Goal: Task Accomplishment & Management: Manage account settings

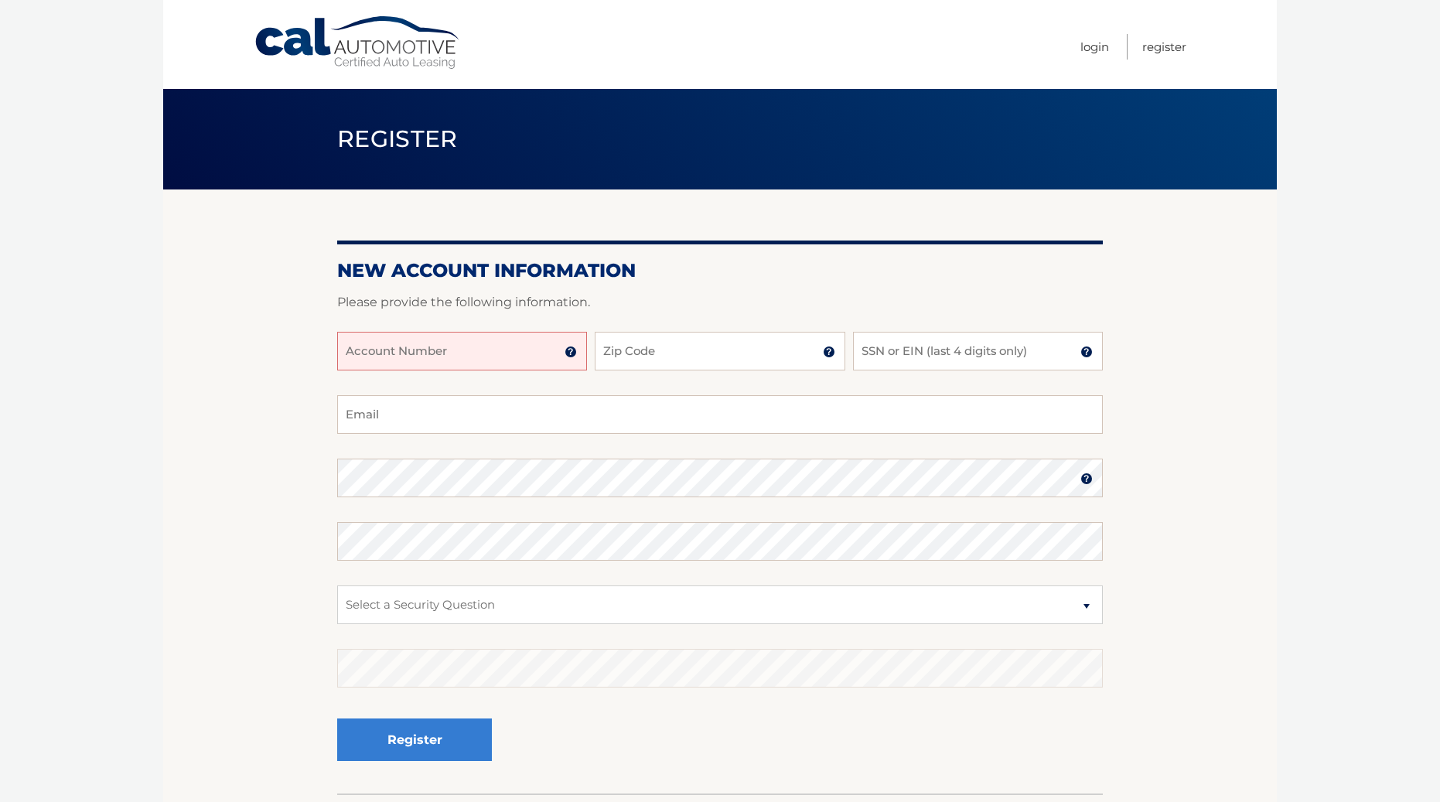
click at [421, 345] on input "Account Number" at bounding box center [462, 351] width 250 height 39
type input "44455863043"
click at [633, 356] on input "Zip Code" at bounding box center [720, 351] width 250 height 39
type input "11580"
click at [940, 347] on input "SSN or EIN (last 4 digits only)" at bounding box center [978, 351] width 250 height 39
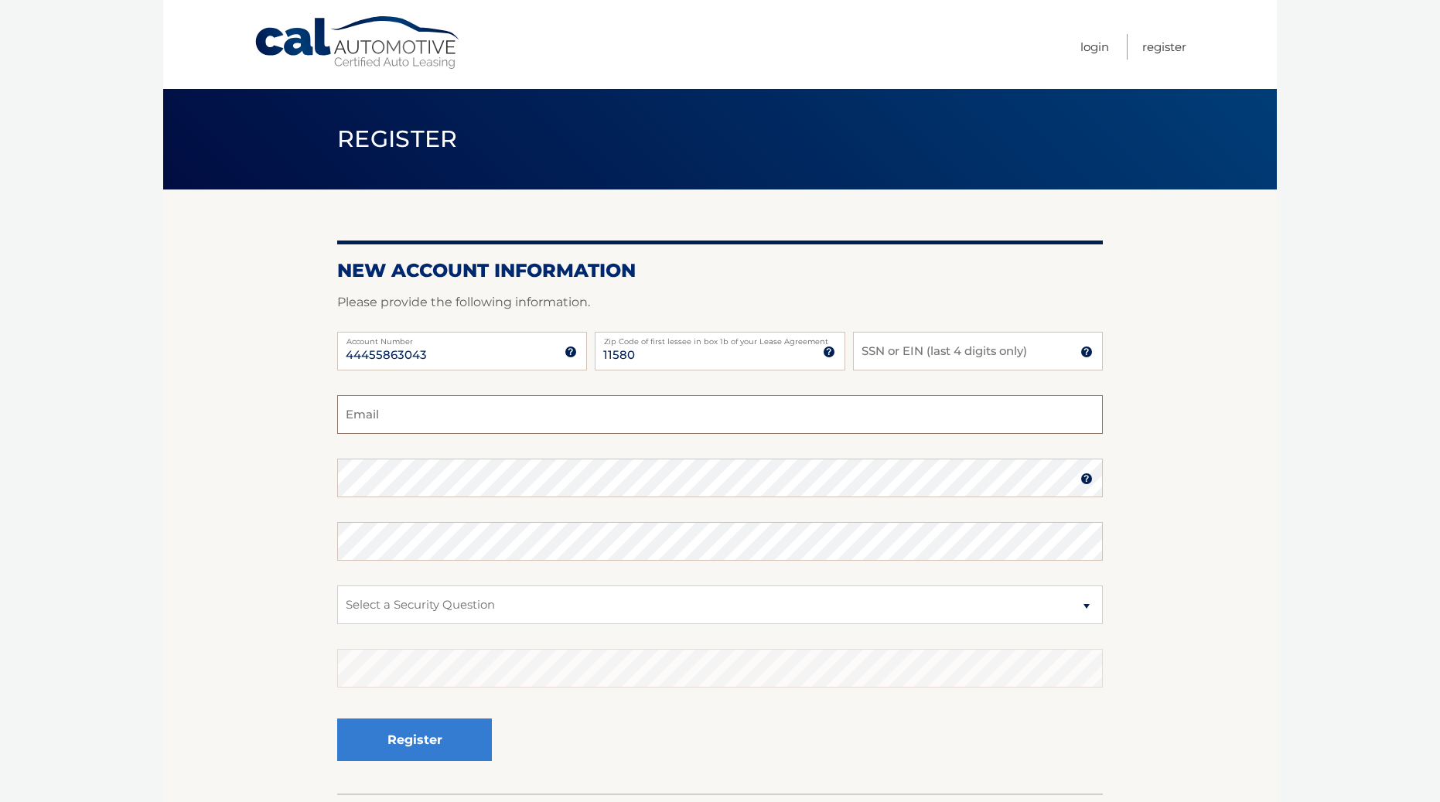
click at [432, 412] on input "Email" at bounding box center [720, 414] width 766 height 39
click at [937, 358] on input "SSN or EIN (last 4 digits only)" at bounding box center [978, 351] width 250 height 39
click at [877, 343] on input "SSN or EIN (last 4 digits only)" at bounding box center [978, 351] width 250 height 39
type input "4689"
click at [528, 414] on input "Email" at bounding box center [720, 414] width 766 height 39
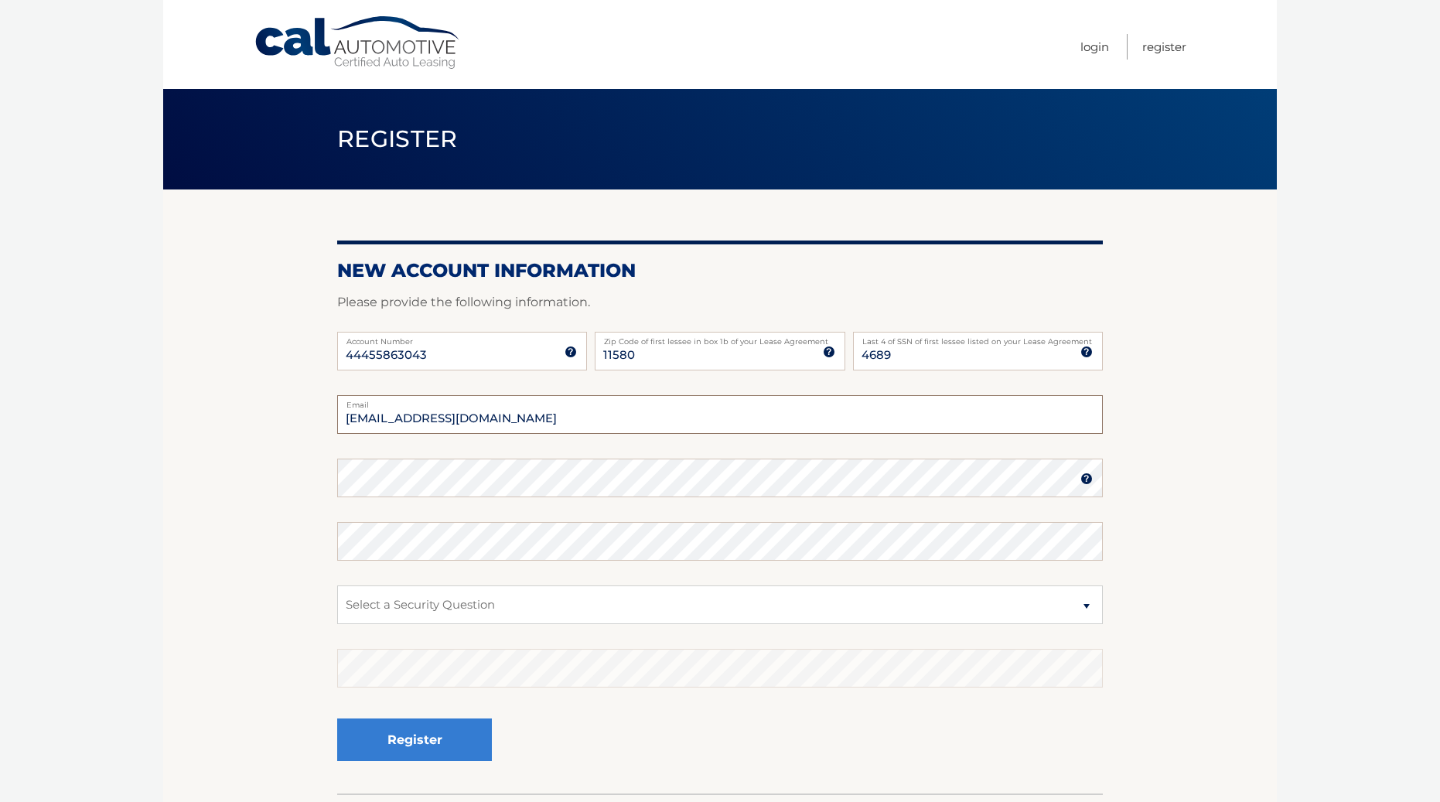
type input "pepeworld77@gmail.com"
click at [1083, 616] on select "Select a Security Question What was the name of your elementary school? What is…" at bounding box center [720, 604] width 766 height 39
select select "2"
click at [337, 585] on select "Select a Security Question What was the name of your elementary school? What is…" at bounding box center [720, 604] width 766 height 39
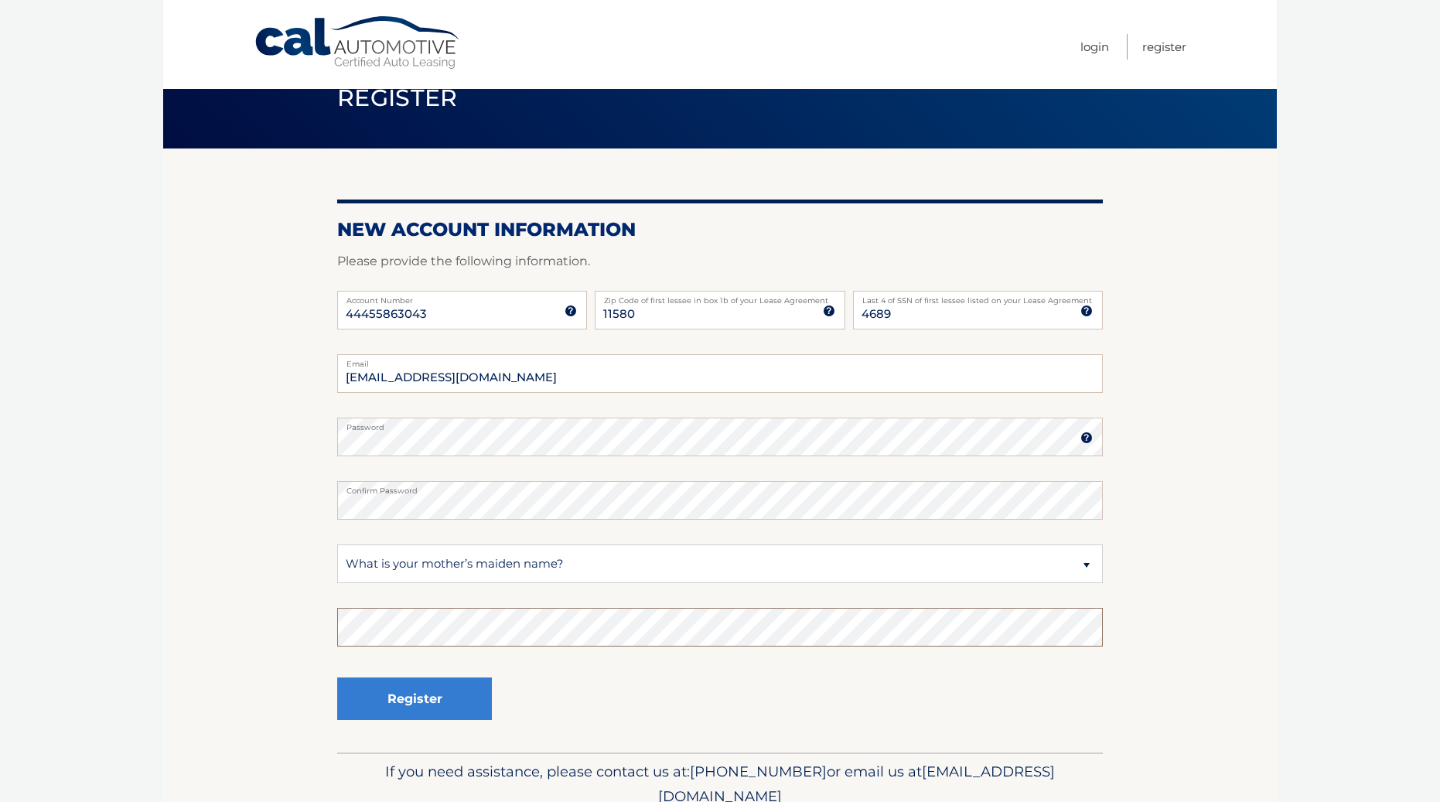
scroll to position [77, 0]
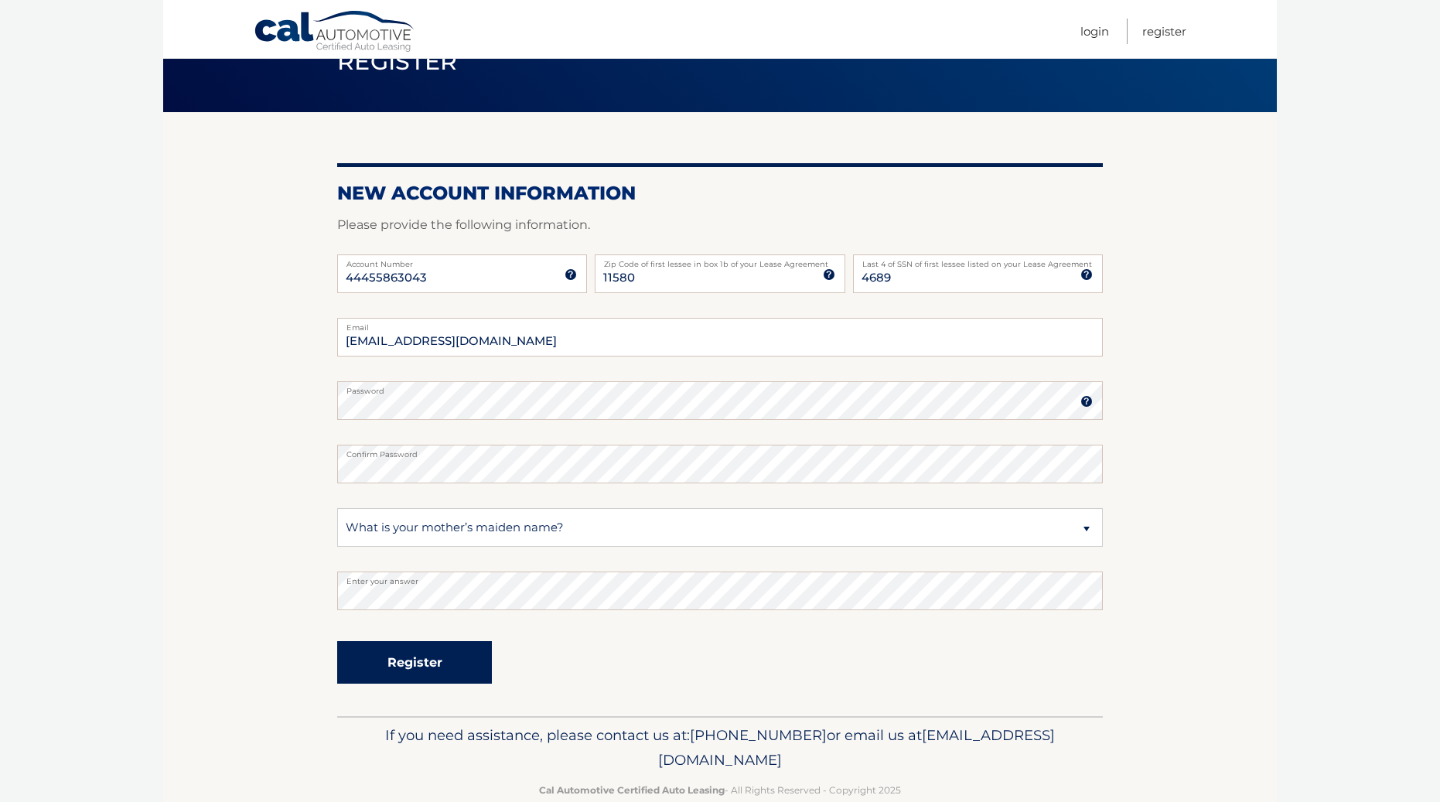
click at [427, 667] on button "Register" at bounding box center [414, 662] width 155 height 43
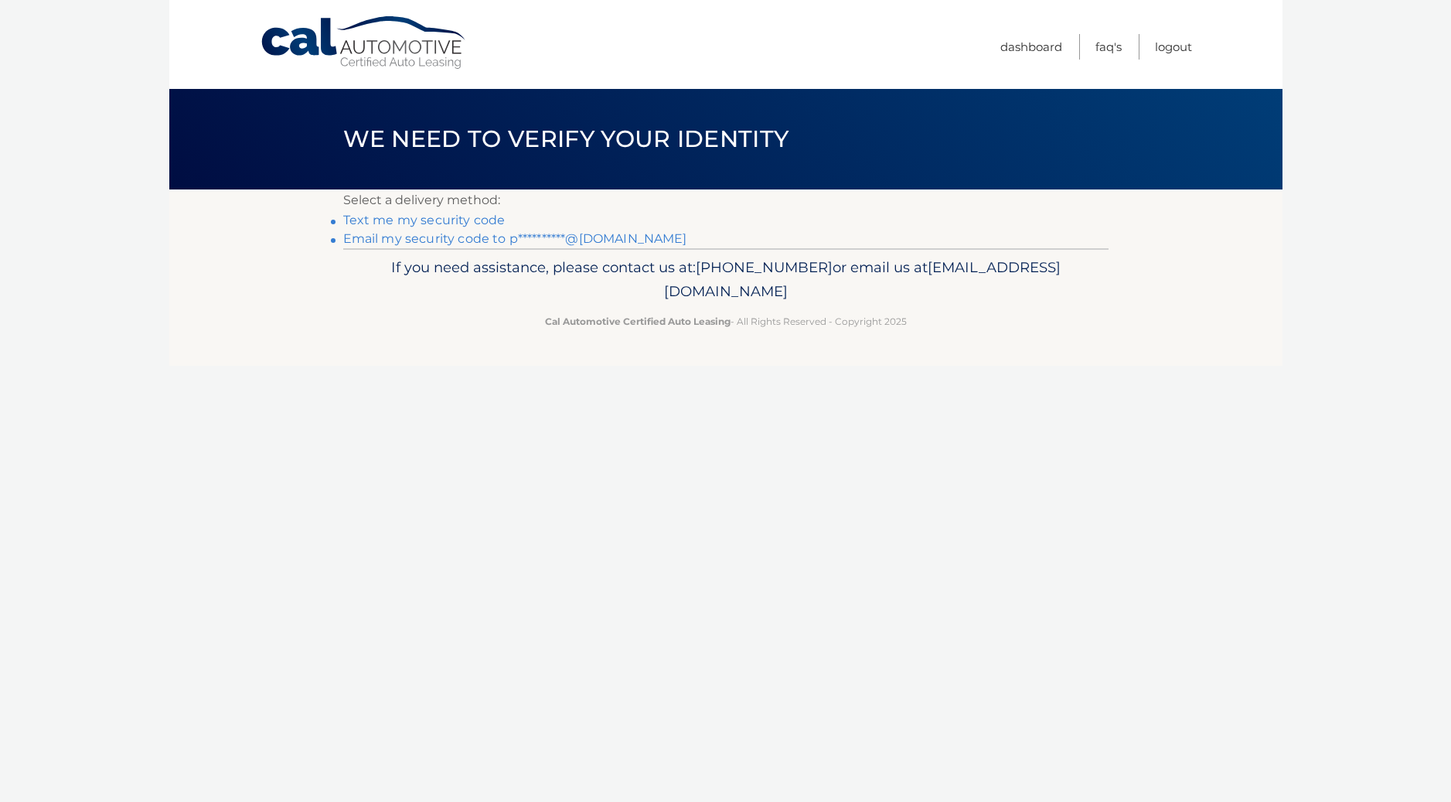
click at [426, 220] on link "Text me my security code" at bounding box center [424, 220] width 162 height 15
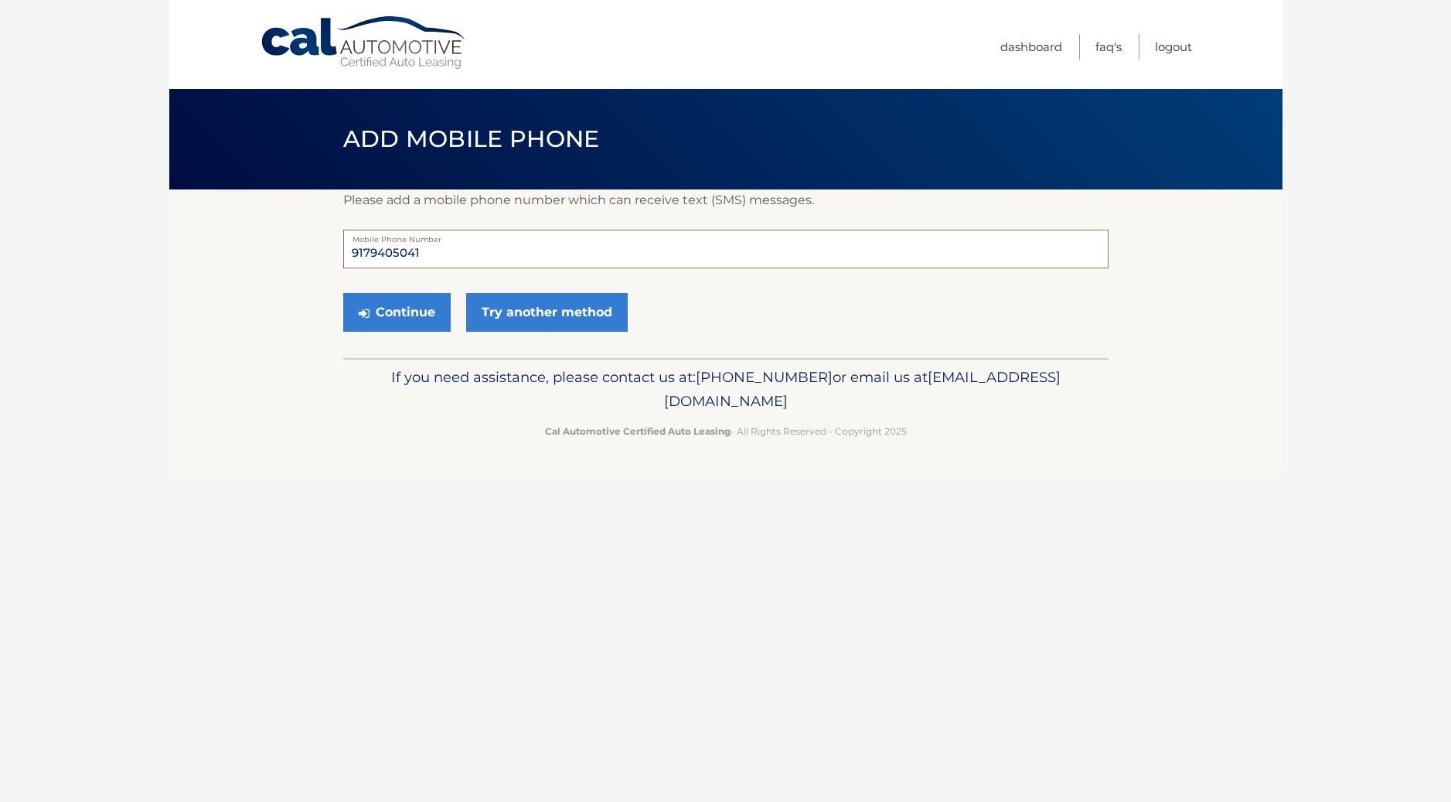
drag, startPoint x: 573, startPoint y: 257, endPoint x: 322, endPoint y: 257, distance: 250.5
click at [322, 257] on section "Please add a mobile phone number which can receive text (SMS) messages. 9179405…" at bounding box center [726, 273] width 1114 height 169
type input "9178318798"
click at [414, 312] on button "Continue" at bounding box center [396, 312] width 107 height 39
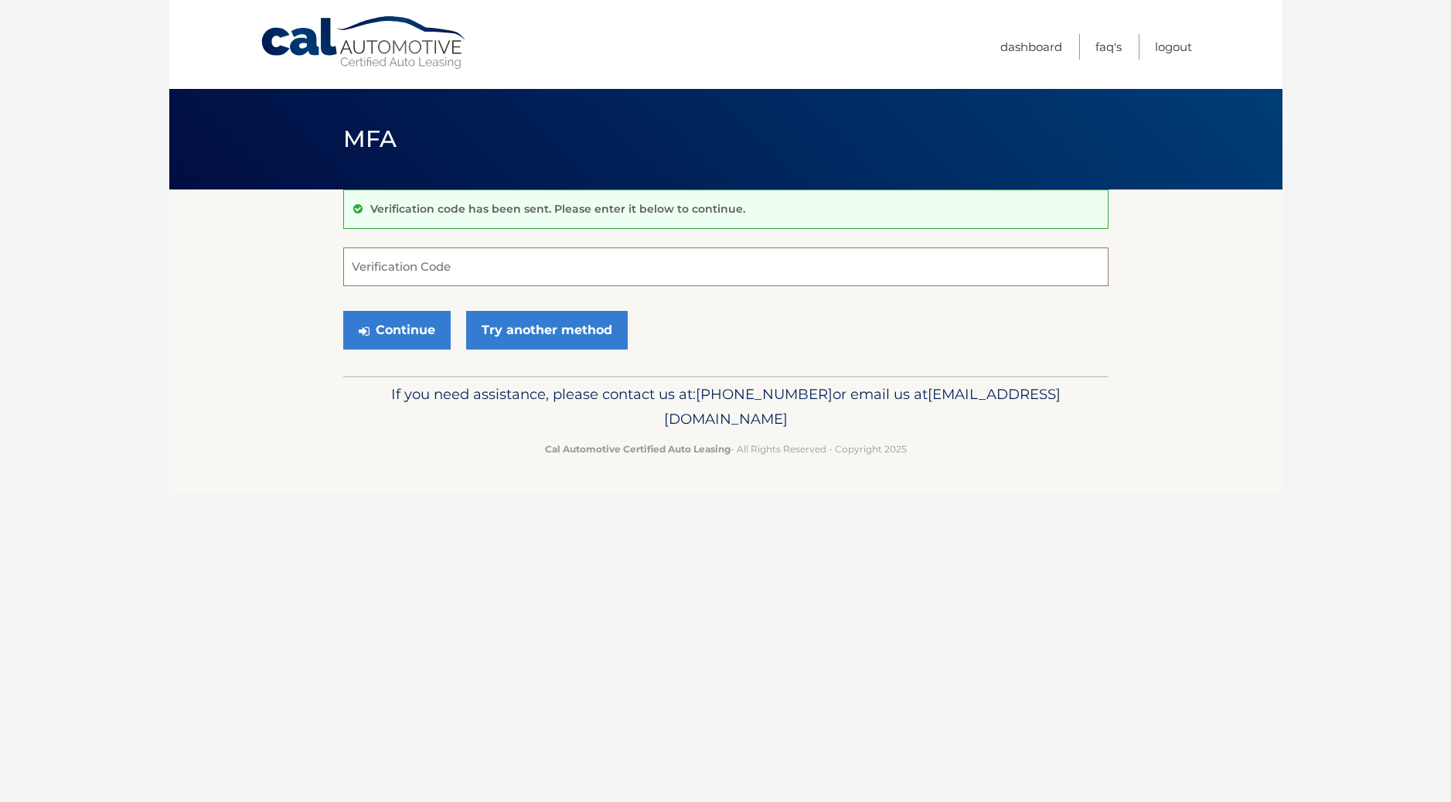
click at [414, 268] on input "Verification Code" at bounding box center [726, 266] width 766 height 39
type input "055972"
click at [343, 311] on button "Continue" at bounding box center [396, 330] width 107 height 39
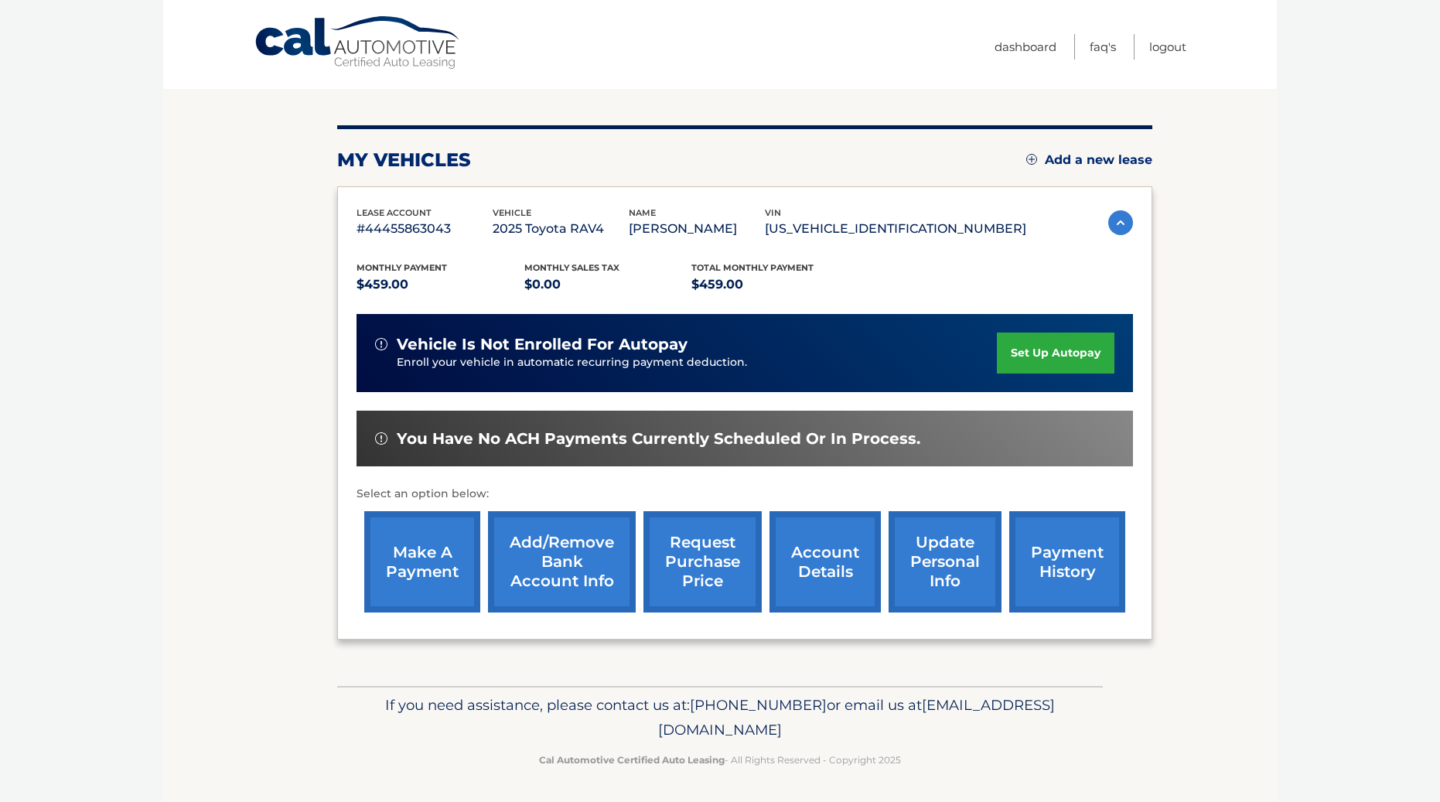
scroll to position [135, 0]
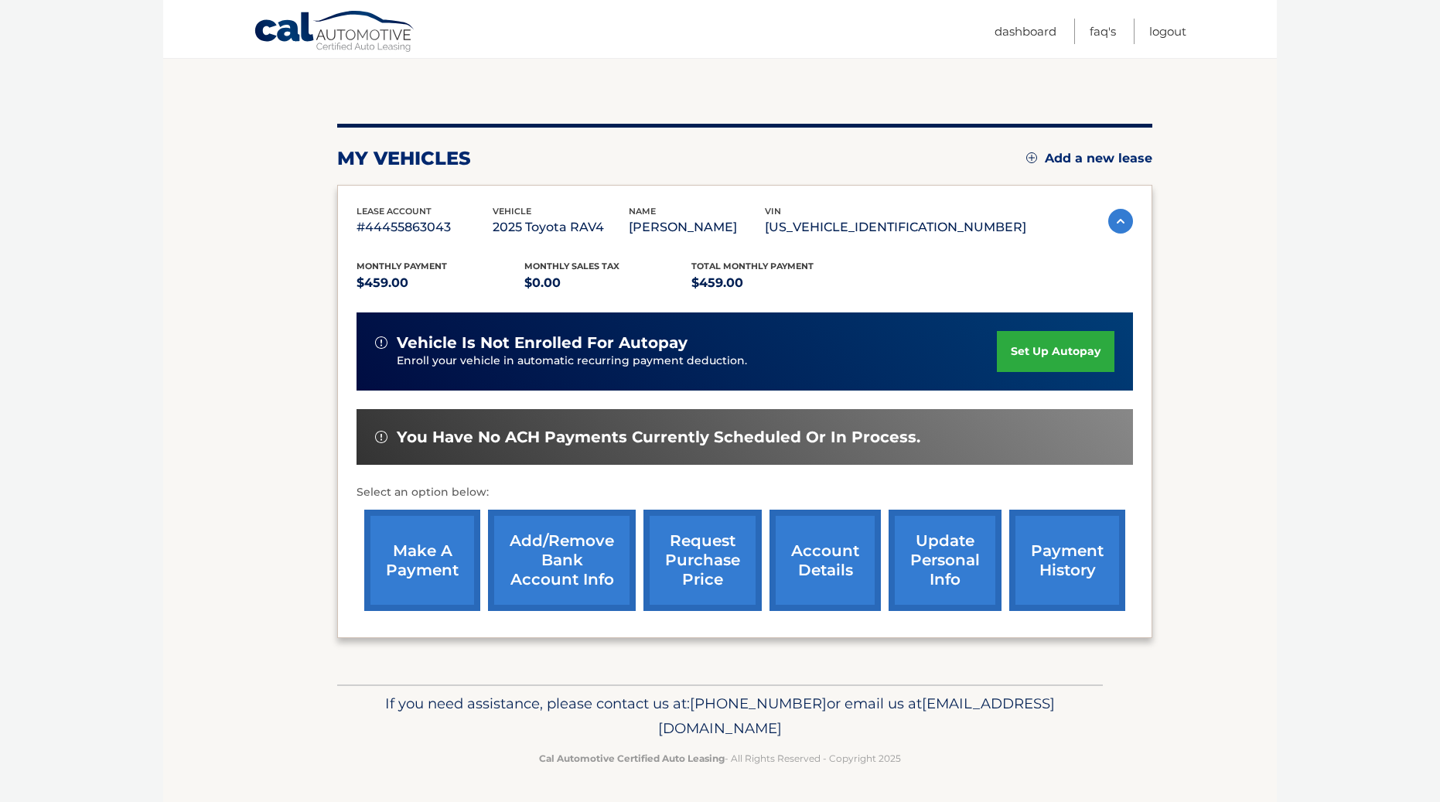
click at [817, 559] on link "account details" at bounding box center [824, 560] width 111 height 101
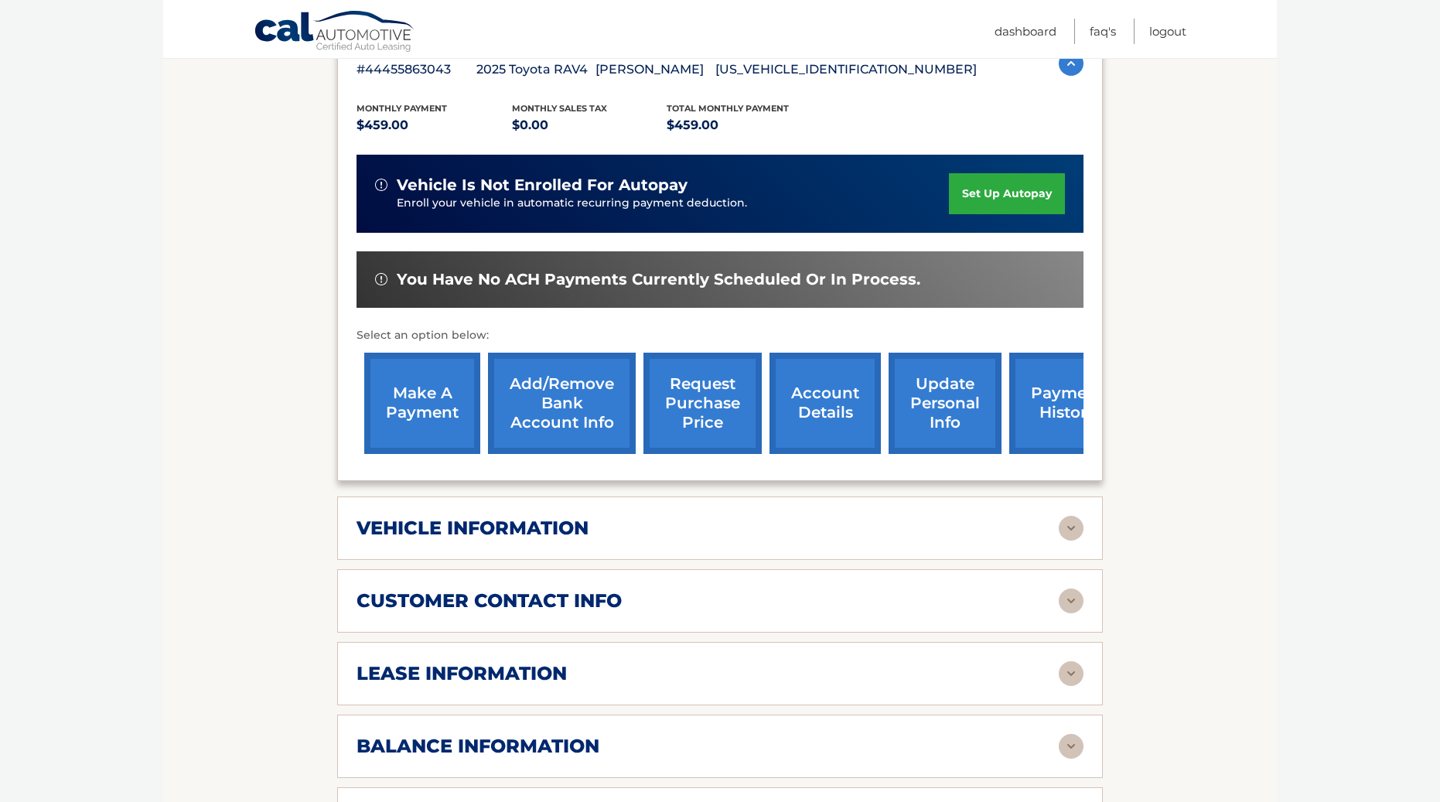
scroll to position [387, 0]
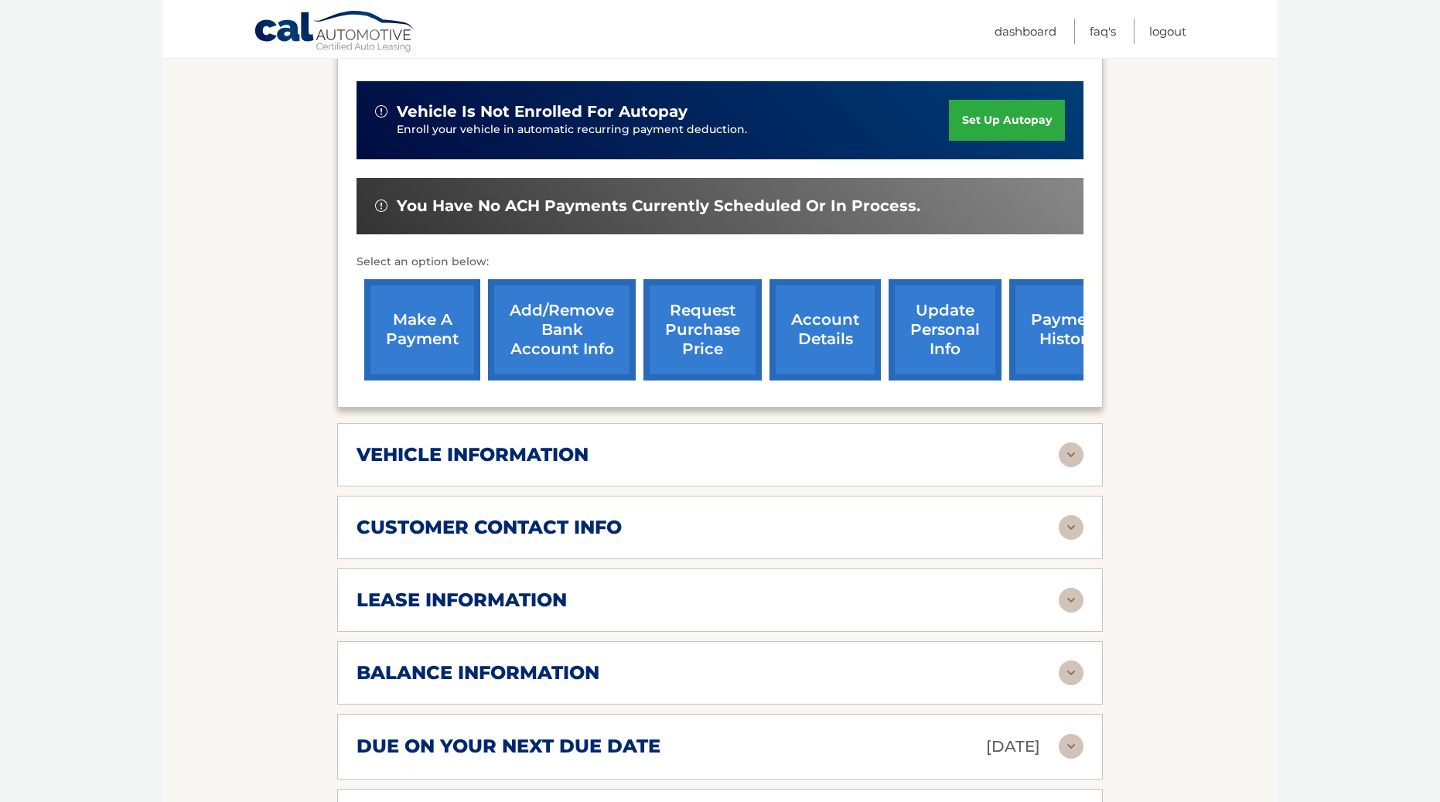
click at [1064, 453] on img at bounding box center [1071, 454] width 25 height 25
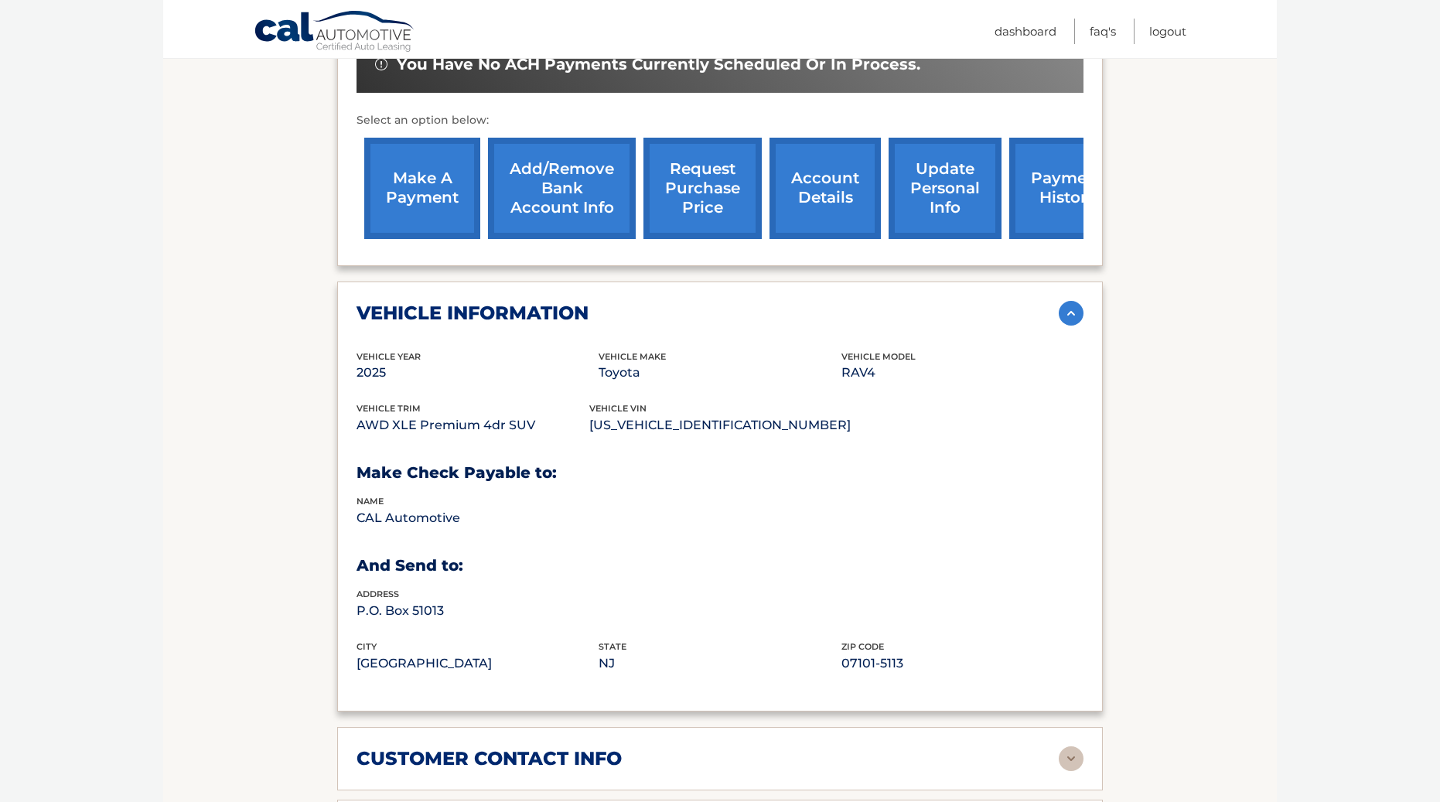
scroll to position [851, 0]
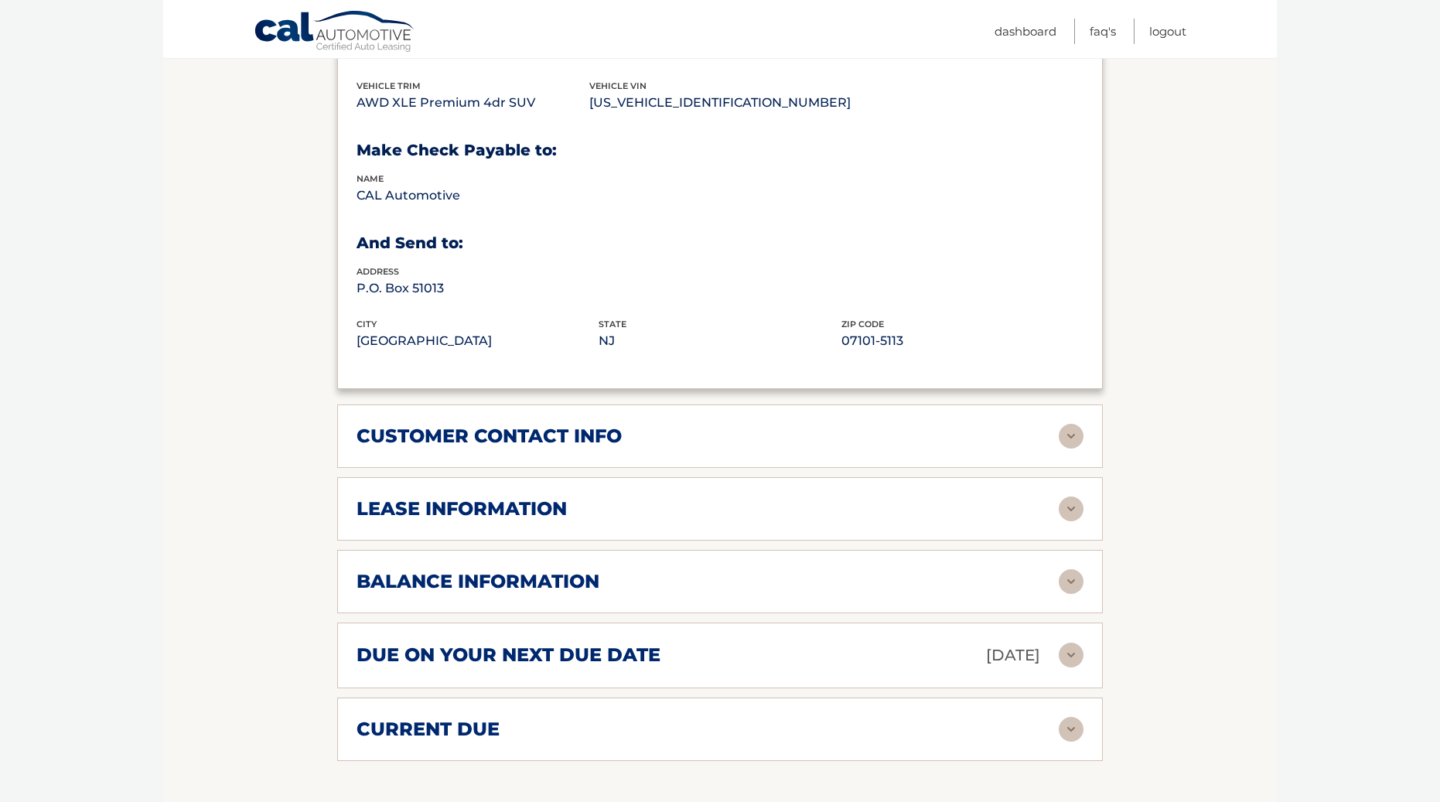
click at [1062, 428] on img at bounding box center [1071, 436] width 25 height 25
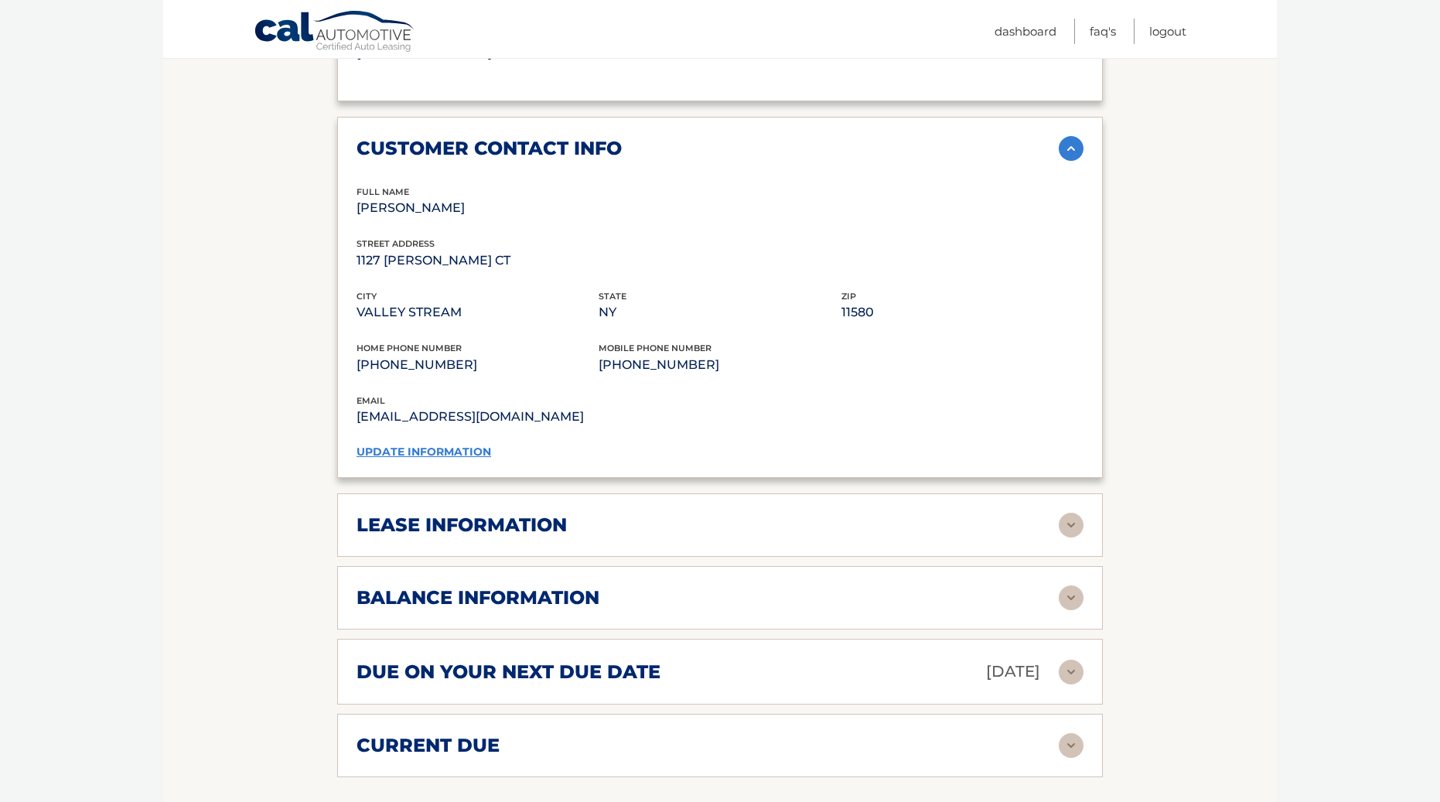
scroll to position [1160, 0]
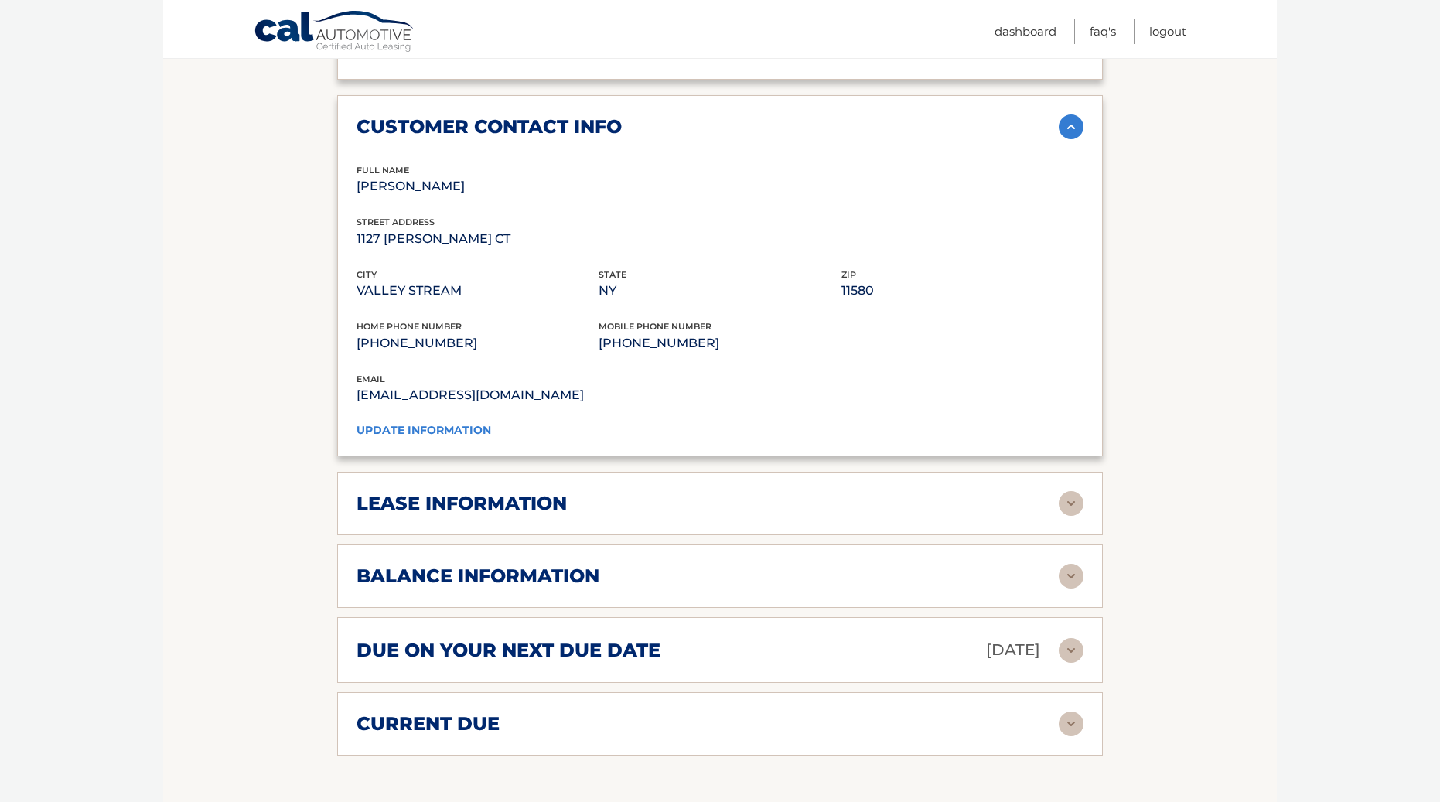
click at [1041, 505] on div "lease information" at bounding box center [707, 503] width 702 height 23
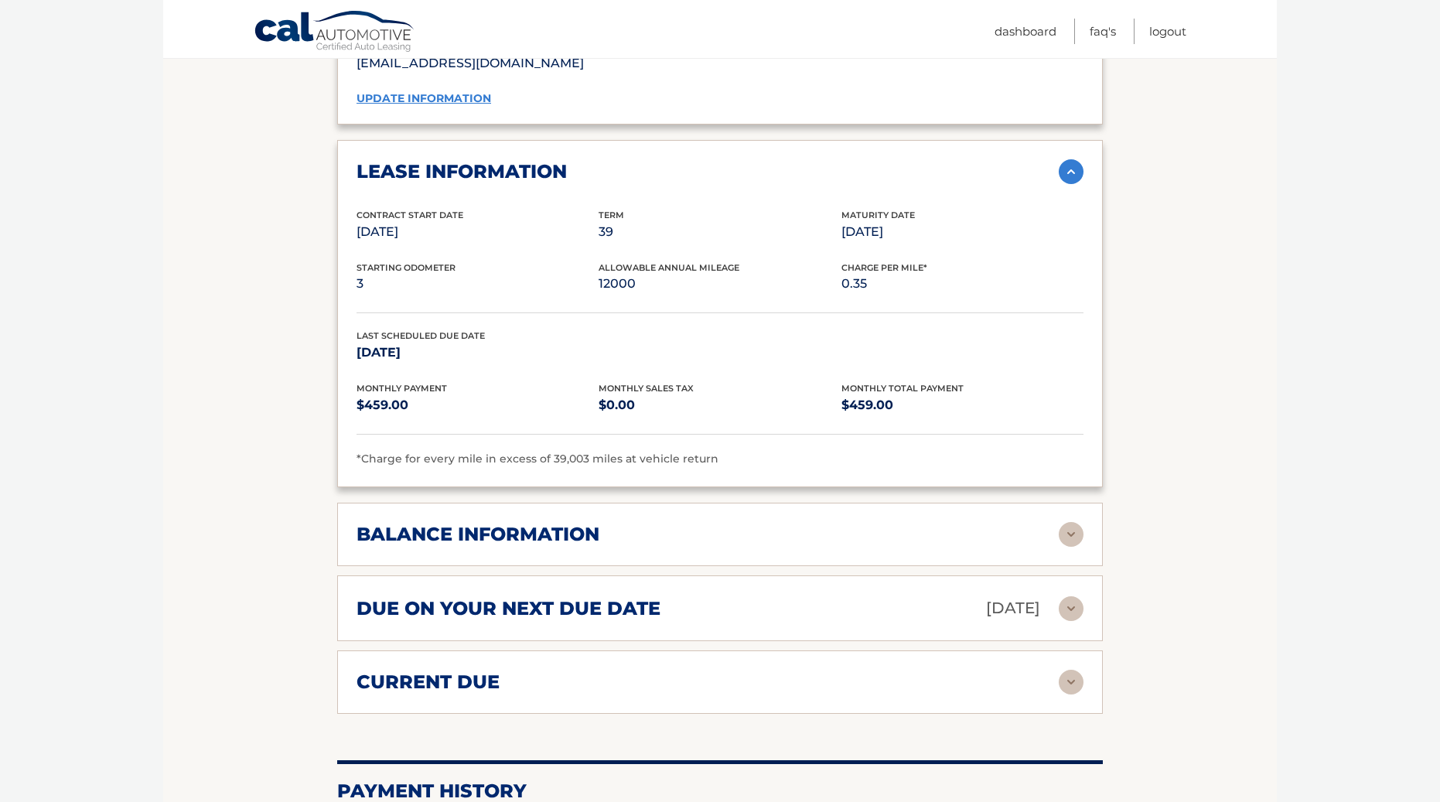
scroll to position [1624, 0]
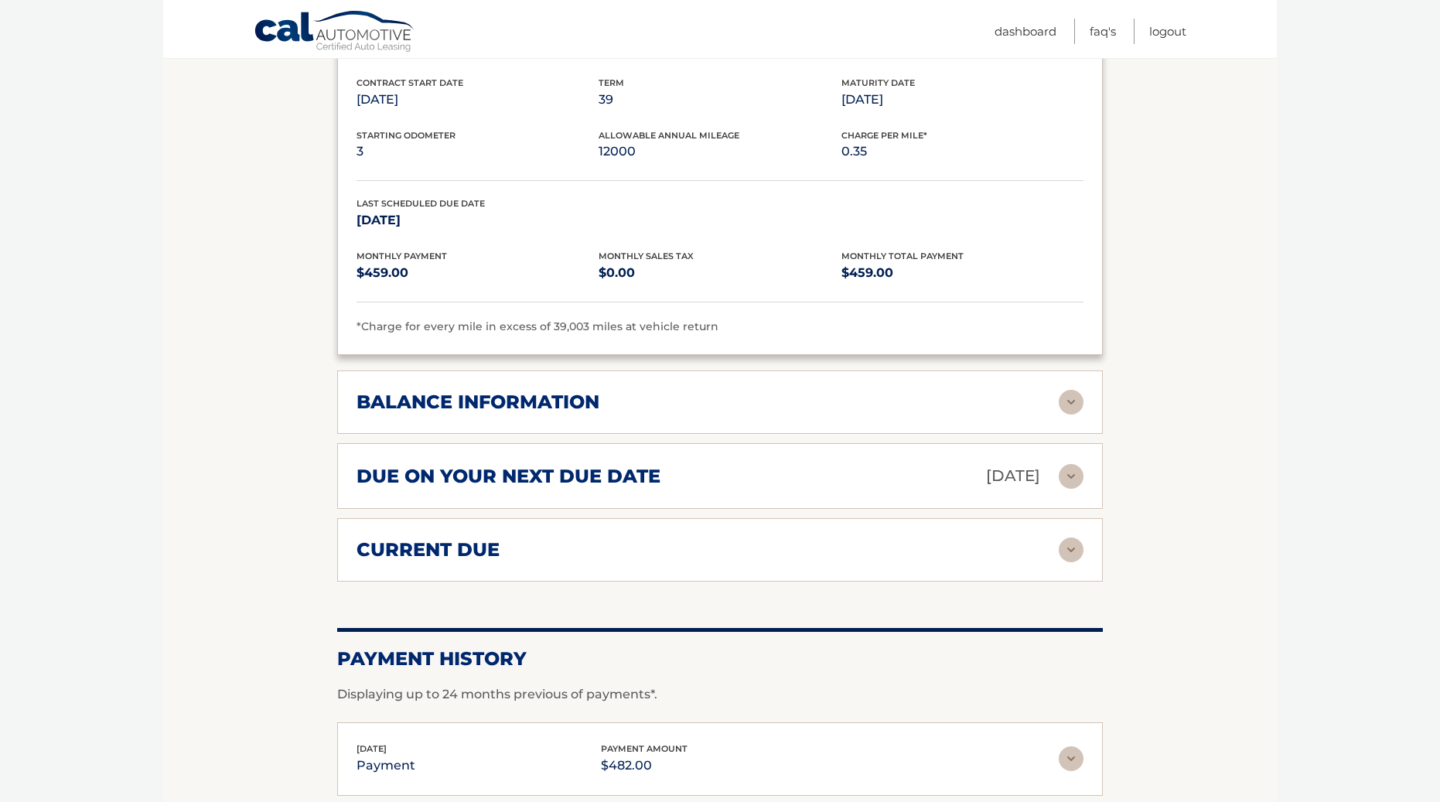
click at [1070, 404] on img at bounding box center [1071, 402] width 25 height 25
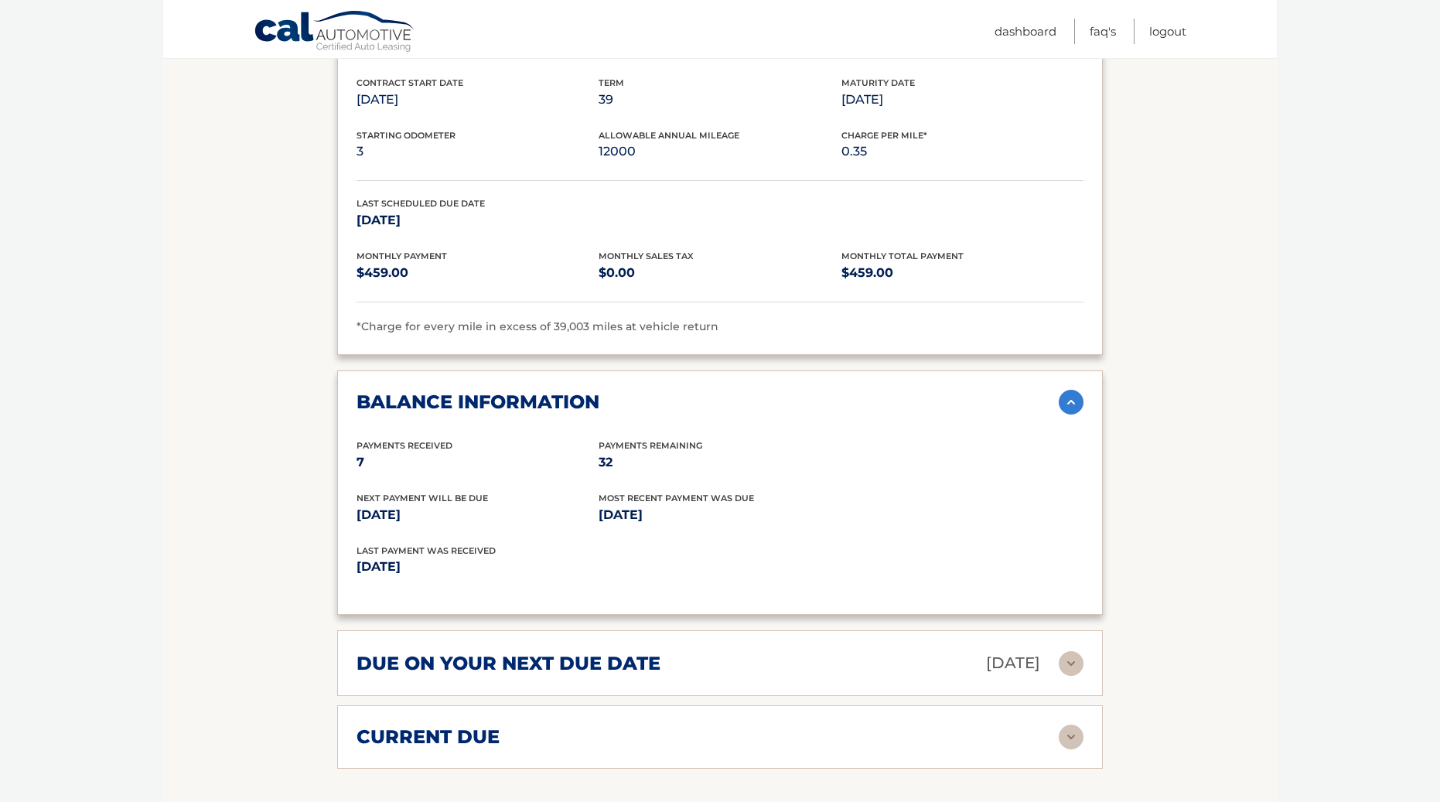
click at [1057, 739] on div "current due" at bounding box center [707, 736] width 702 height 23
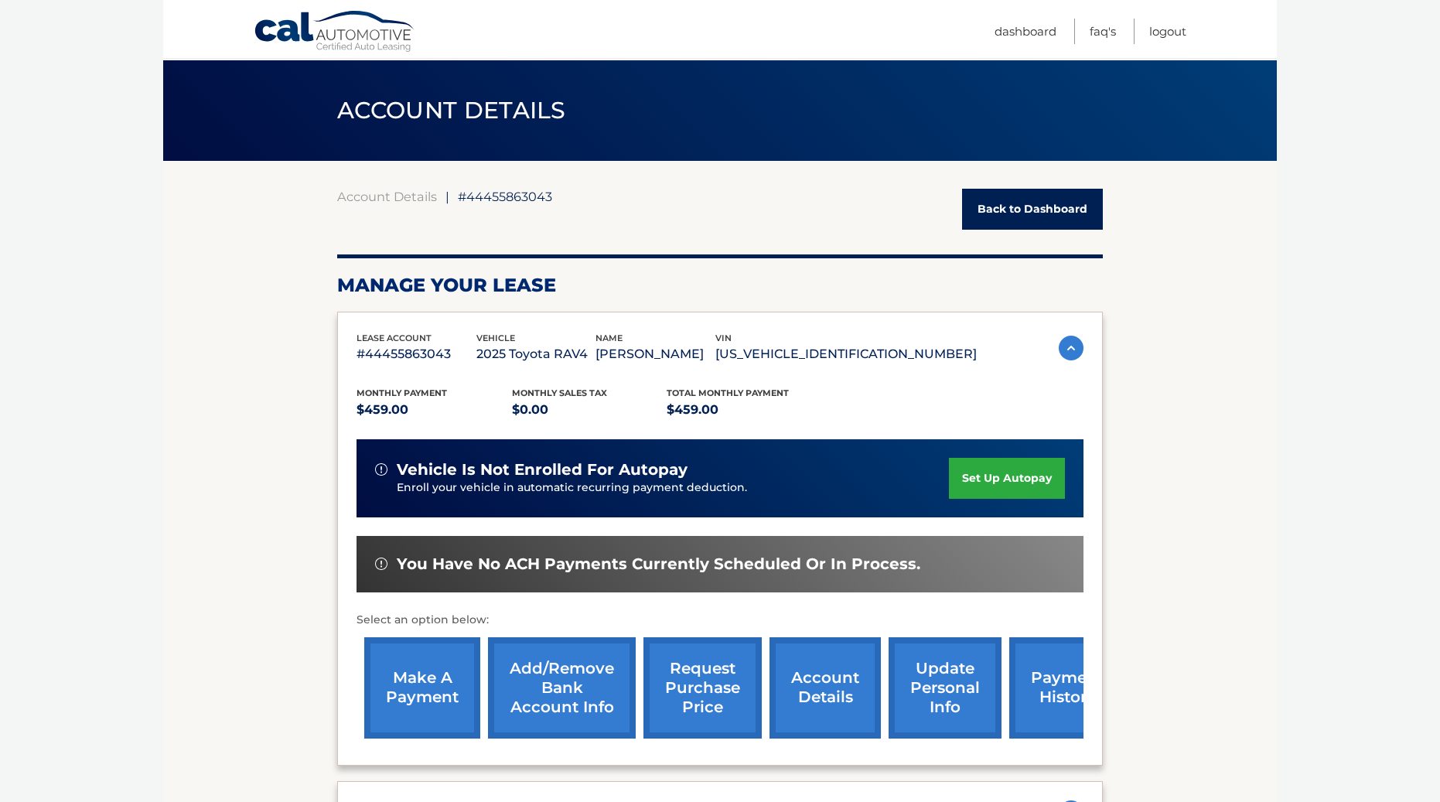
scroll to position [0, 0]
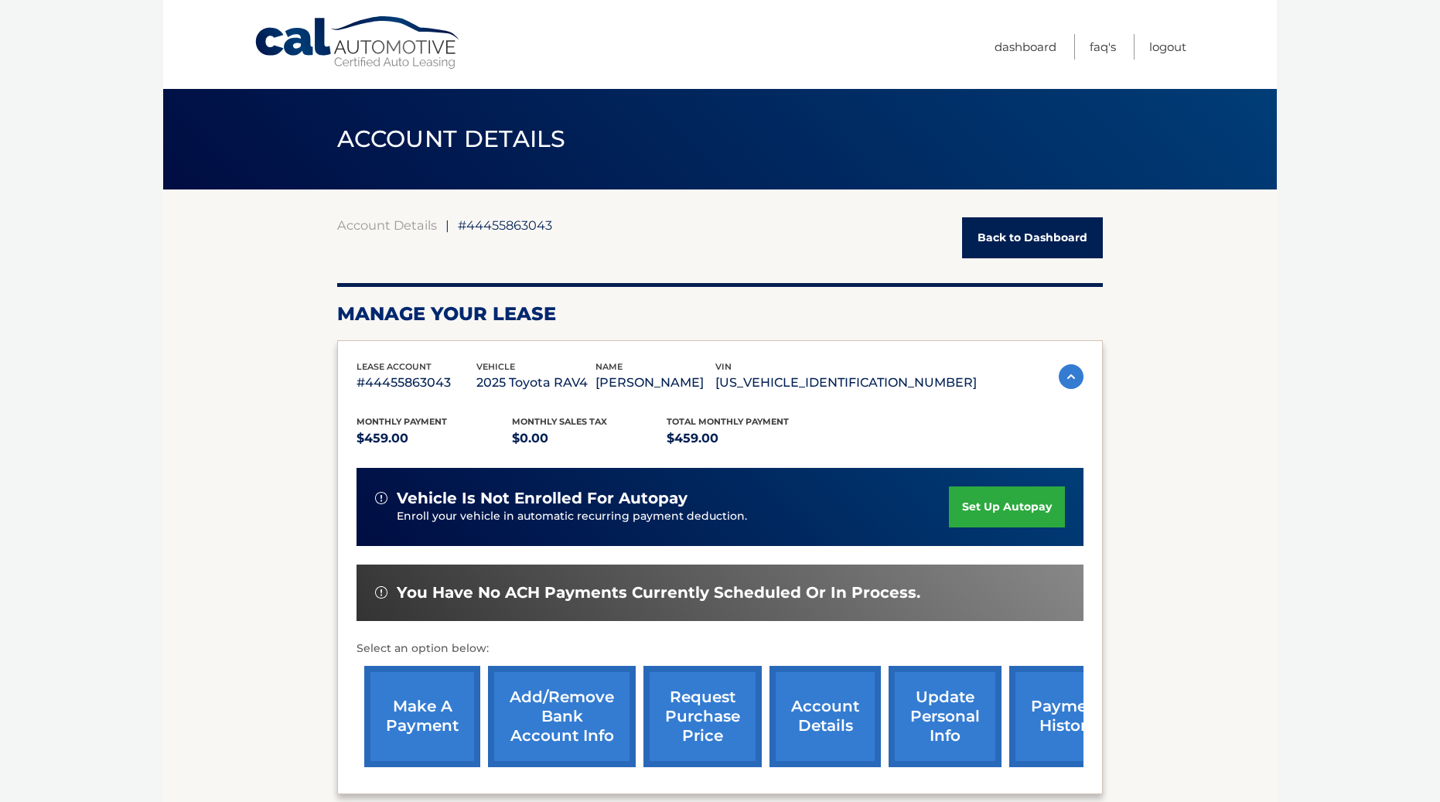
click at [1065, 245] on link "Back to Dashboard" at bounding box center [1032, 237] width 141 height 41
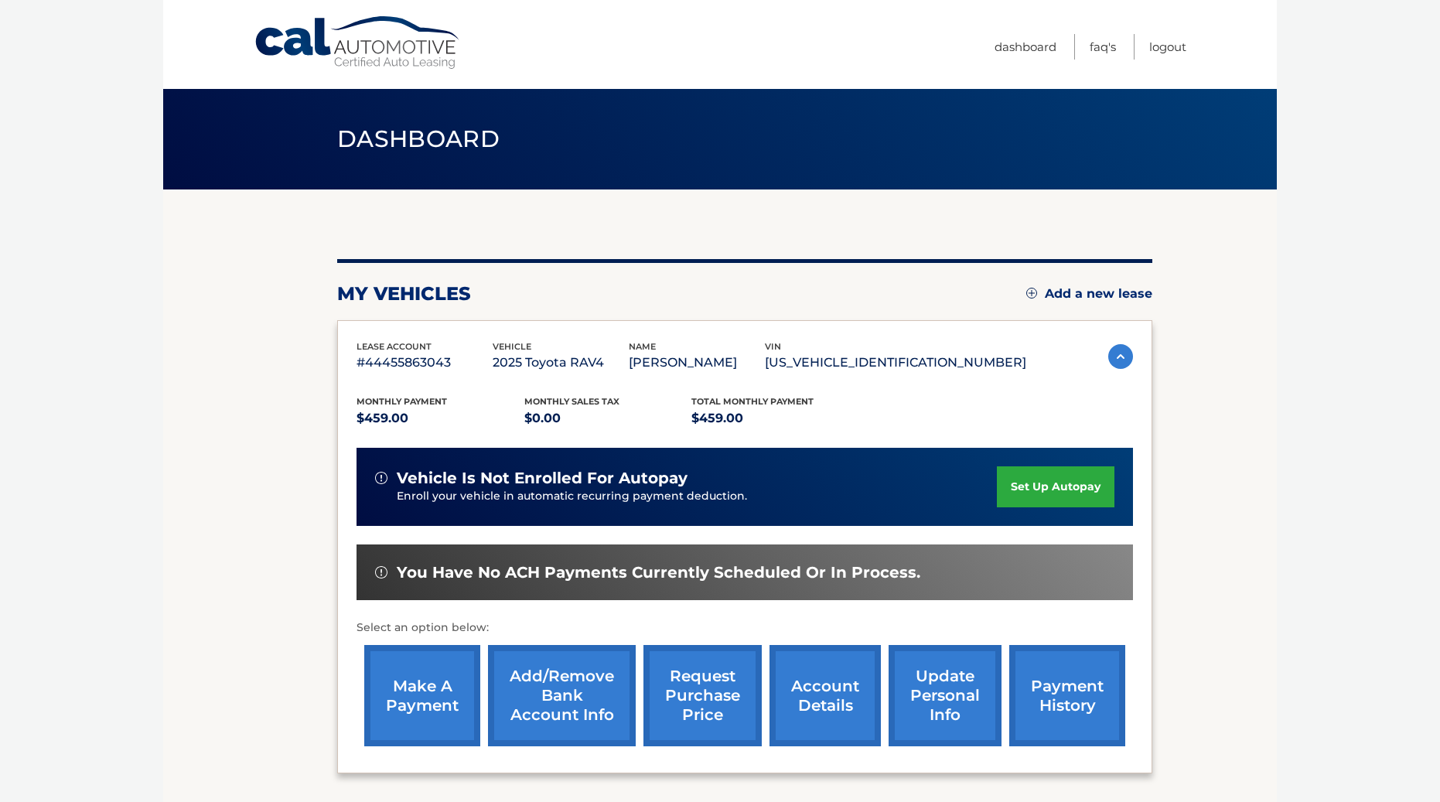
click at [1042, 721] on link "payment history" at bounding box center [1067, 695] width 116 height 101
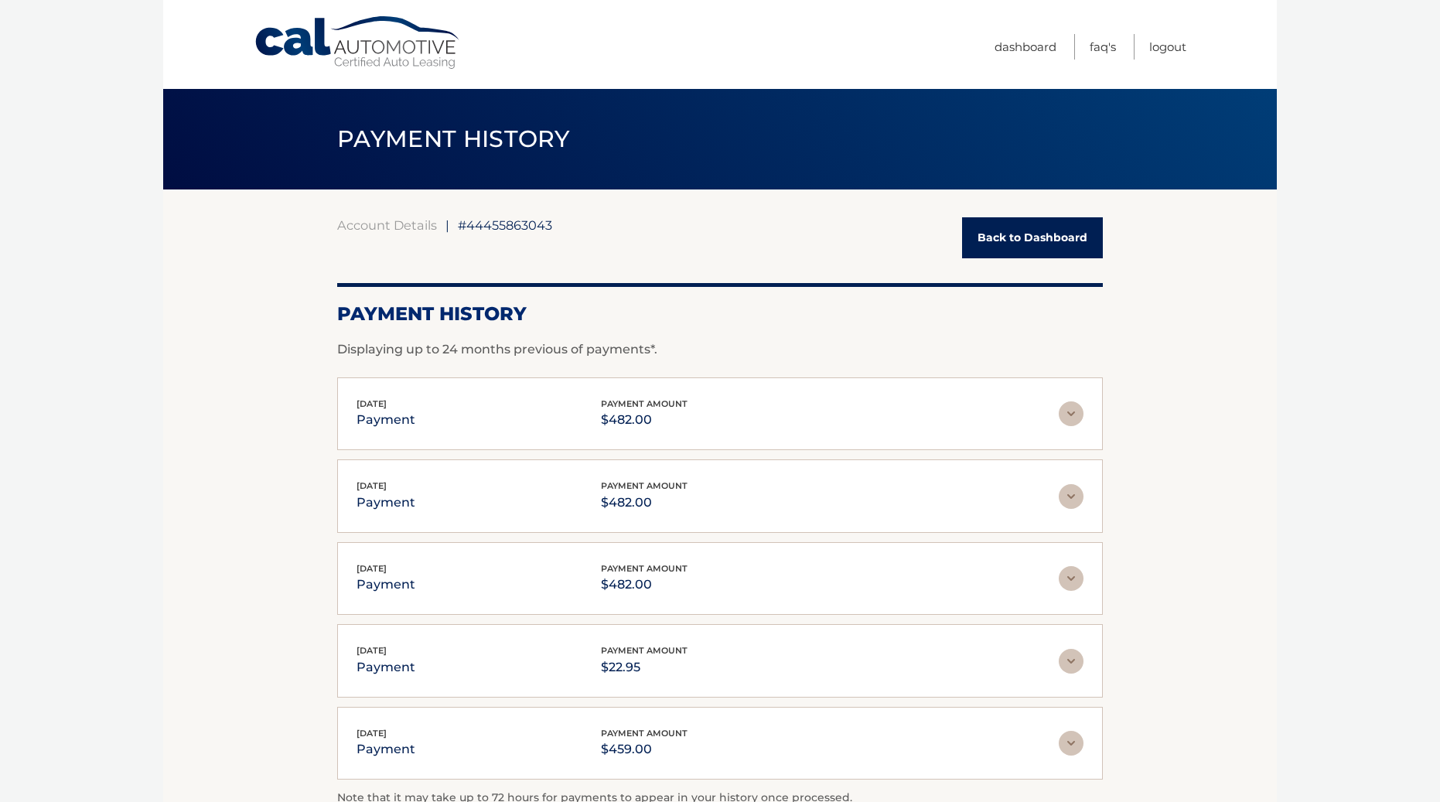
click at [1075, 575] on img at bounding box center [1071, 578] width 25 height 25
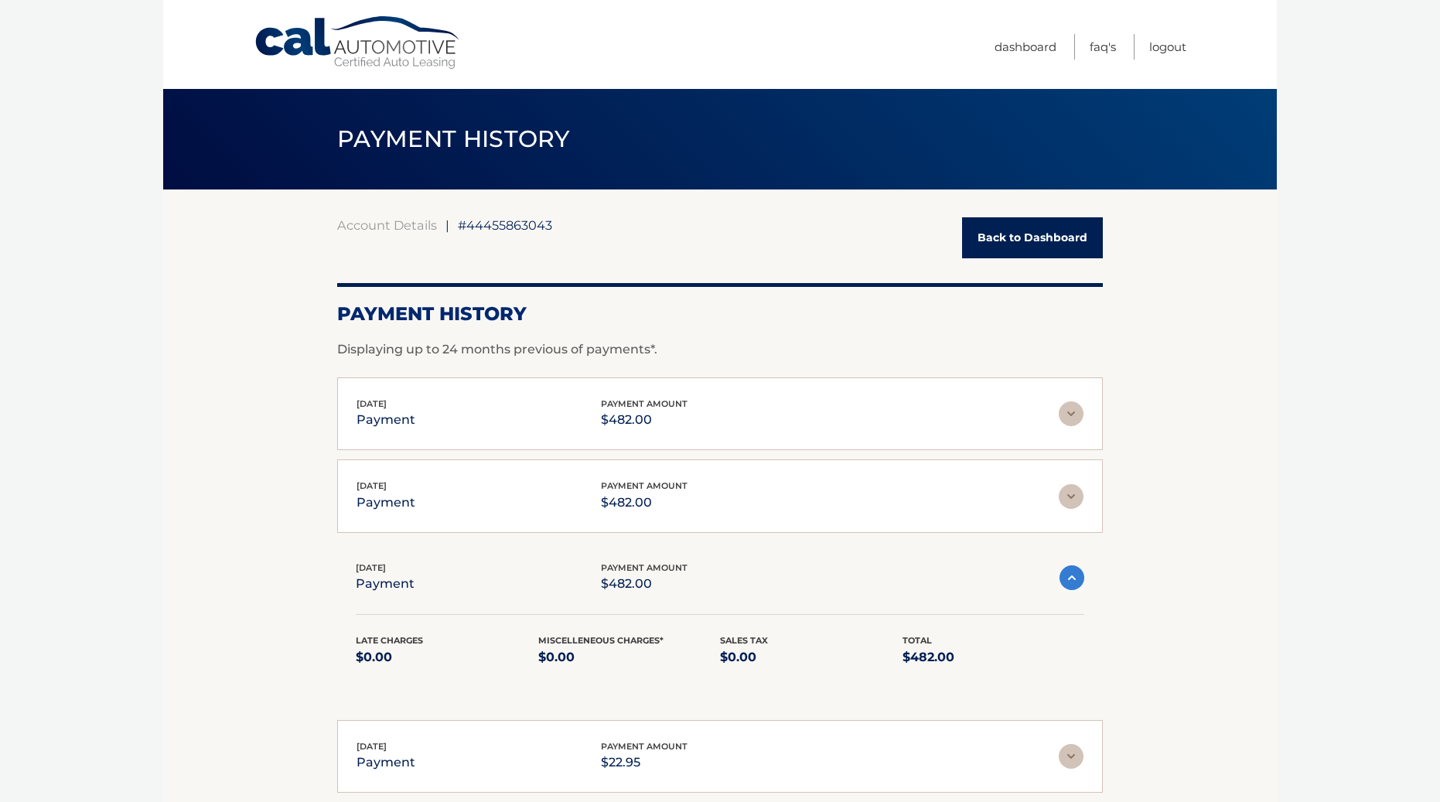
click at [1070, 501] on img at bounding box center [1071, 496] width 25 height 25
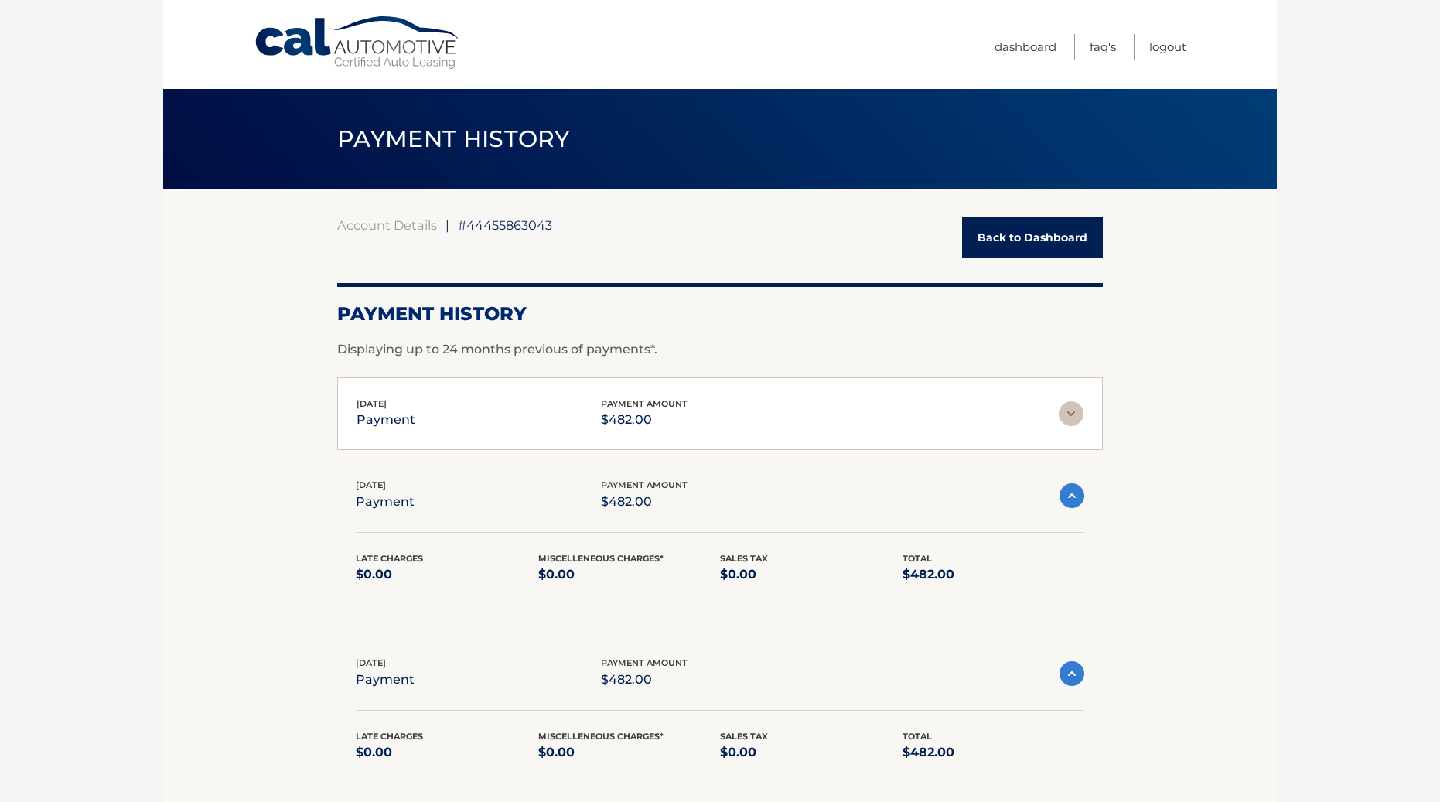
click at [1077, 414] on img at bounding box center [1071, 413] width 25 height 25
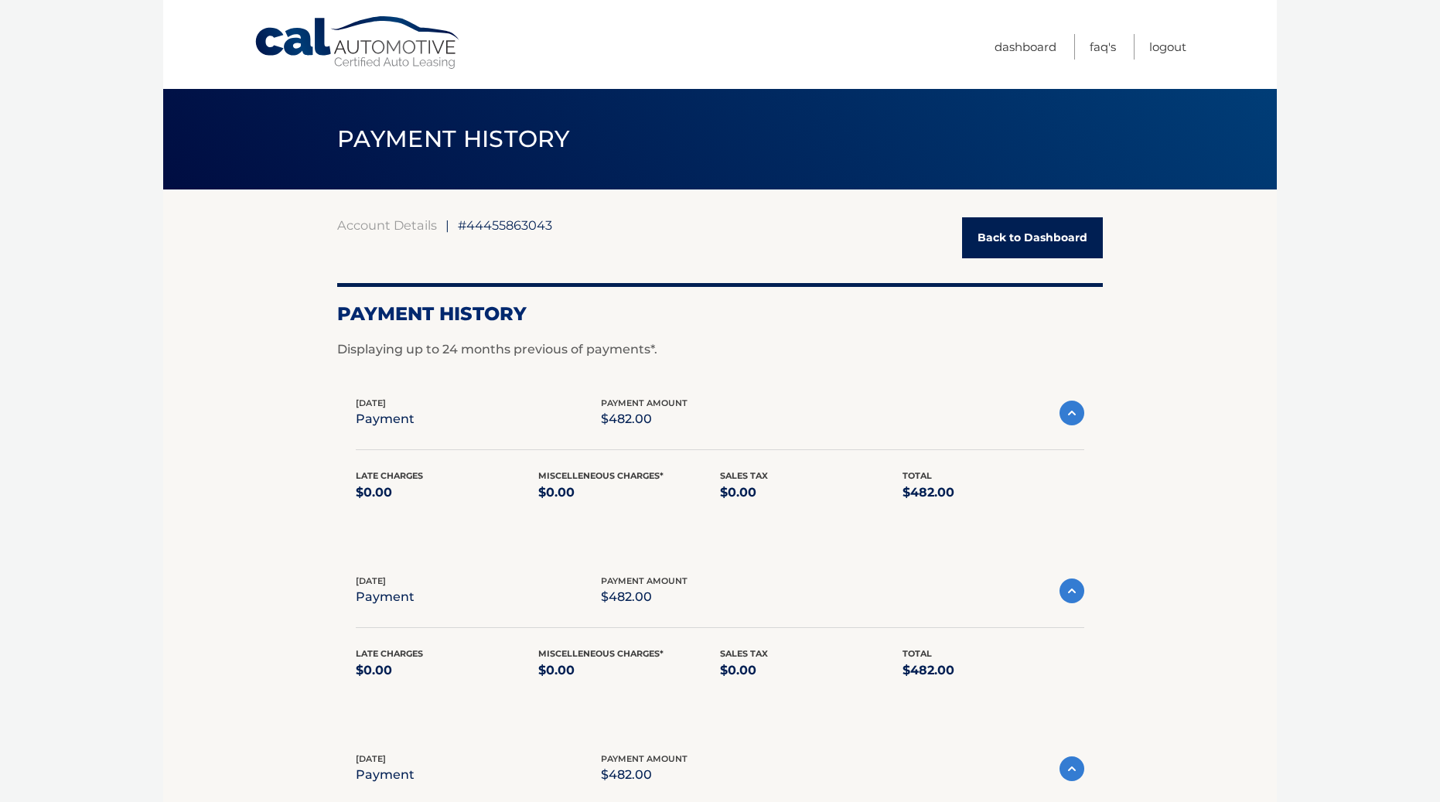
click at [1058, 237] on link "Back to Dashboard" at bounding box center [1032, 237] width 141 height 41
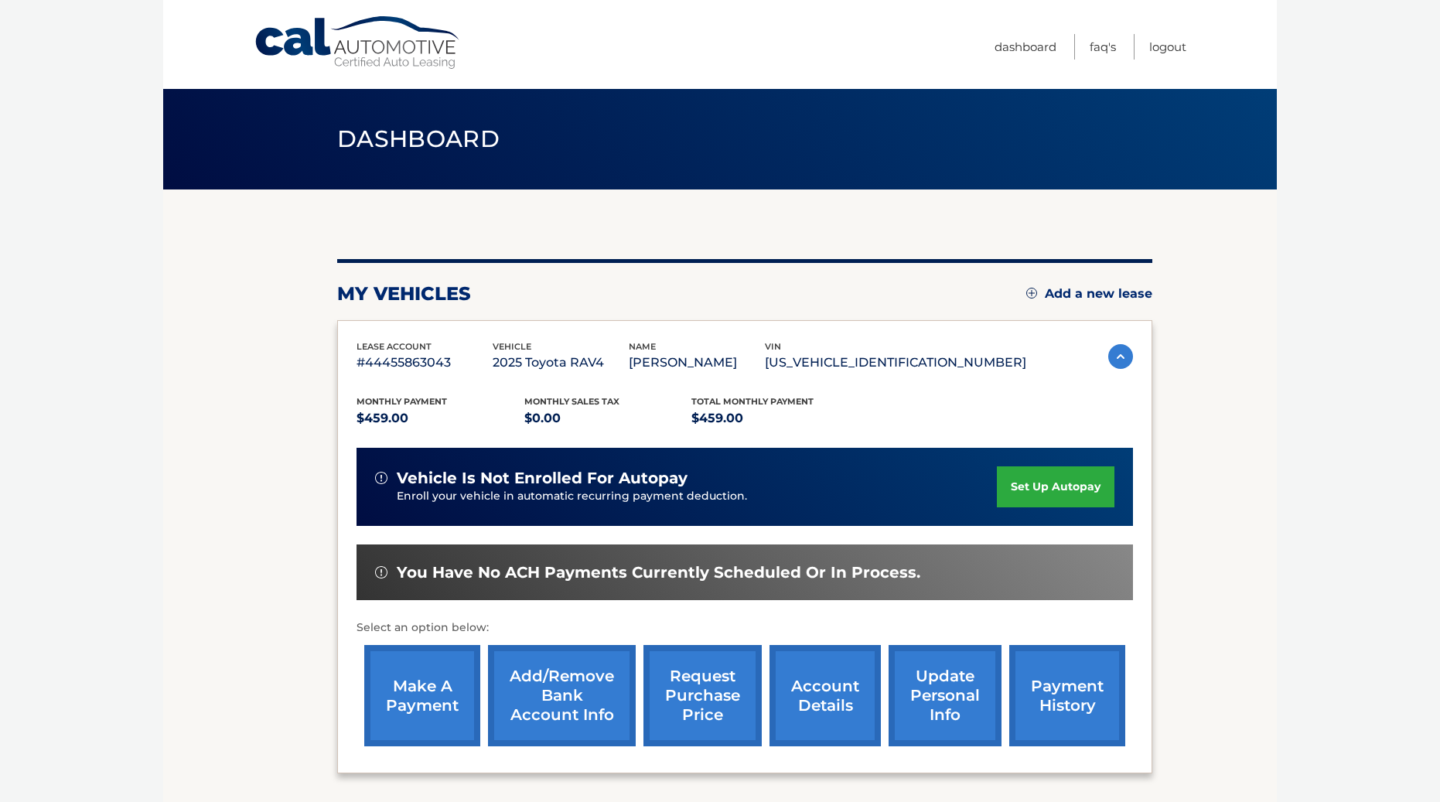
click at [766, 416] on p "$459.00" at bounding box center [775, 419] width 168 height 22
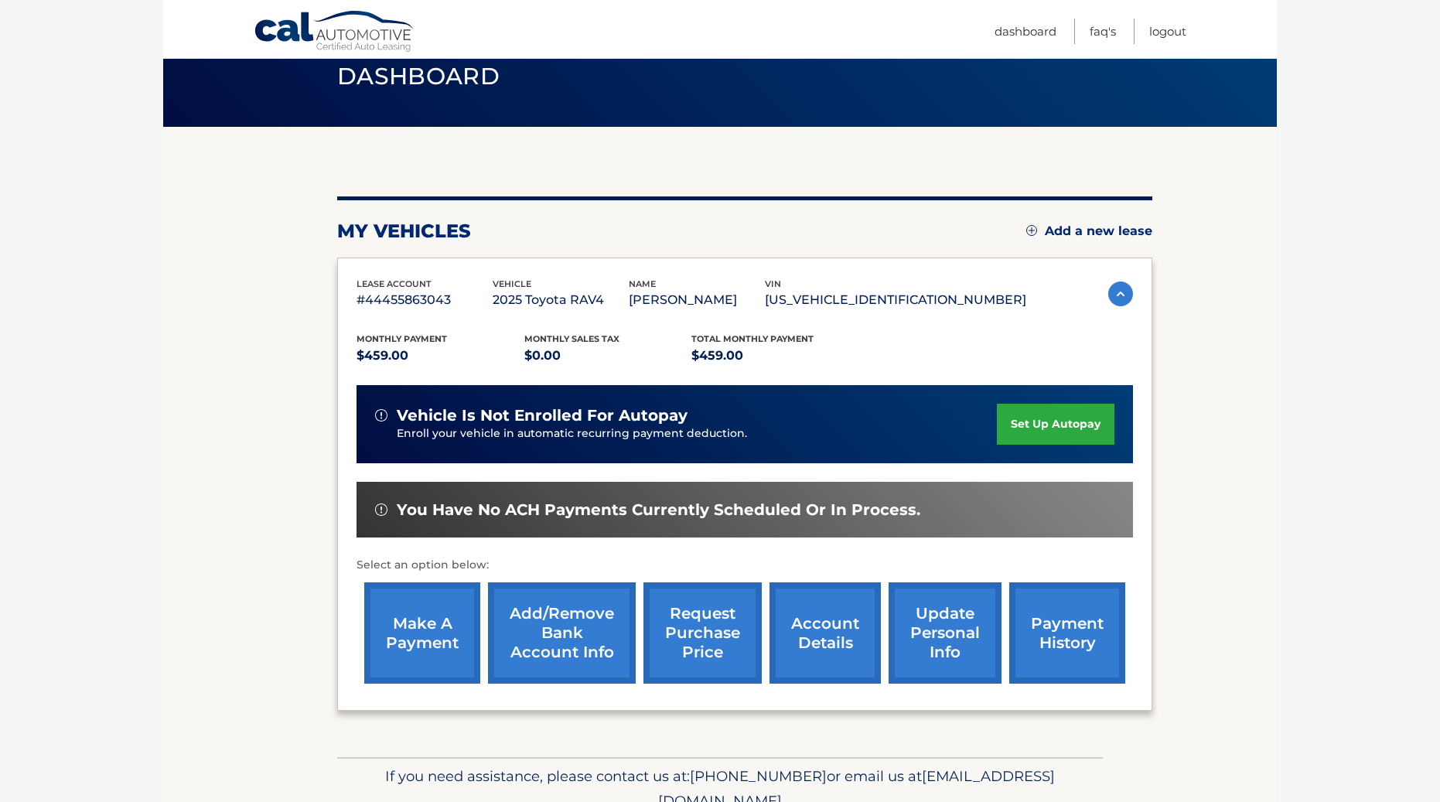
scroll to position [135, 0]
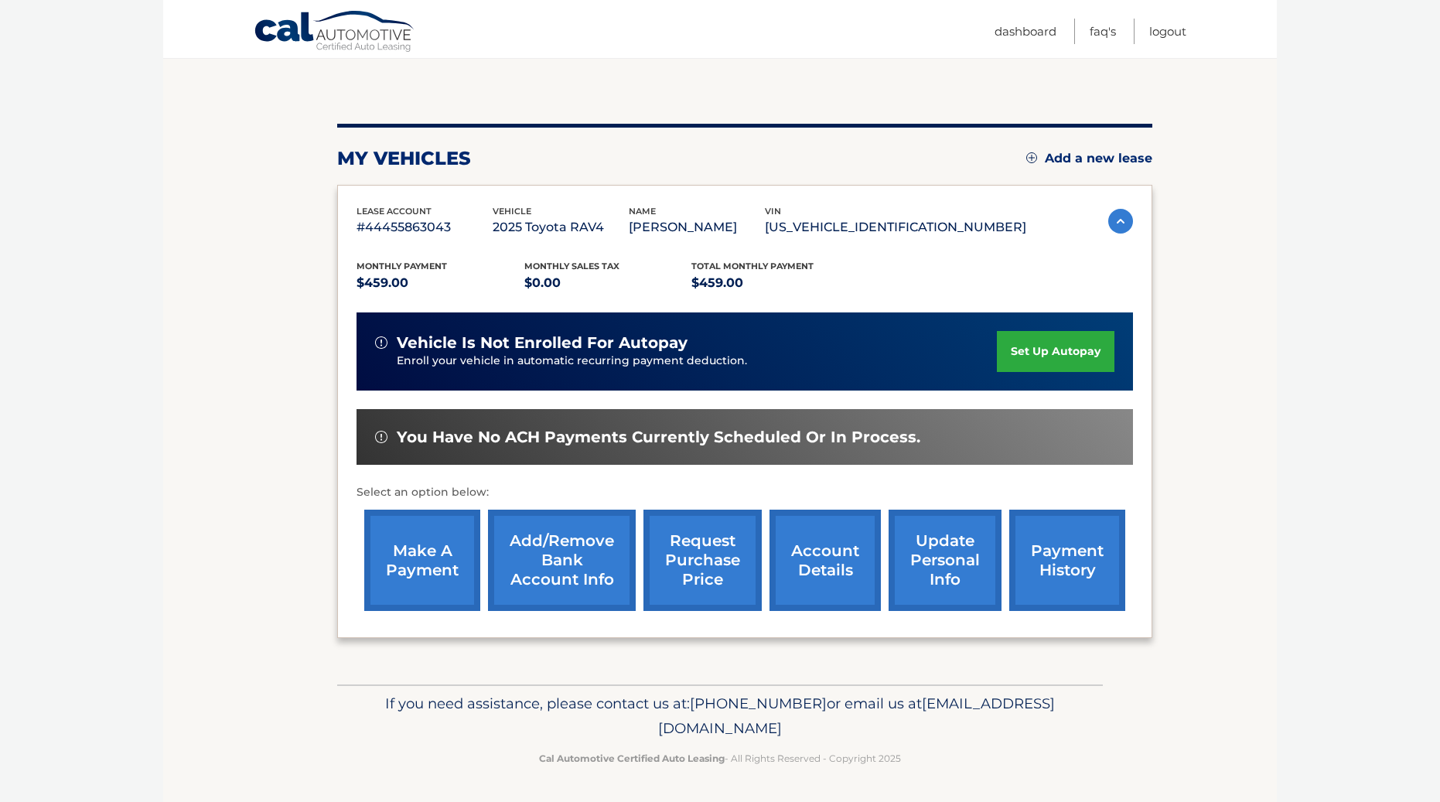
click at [420, 533] on link "make a payment" at bounding box center [422, 560] width 116 height 101
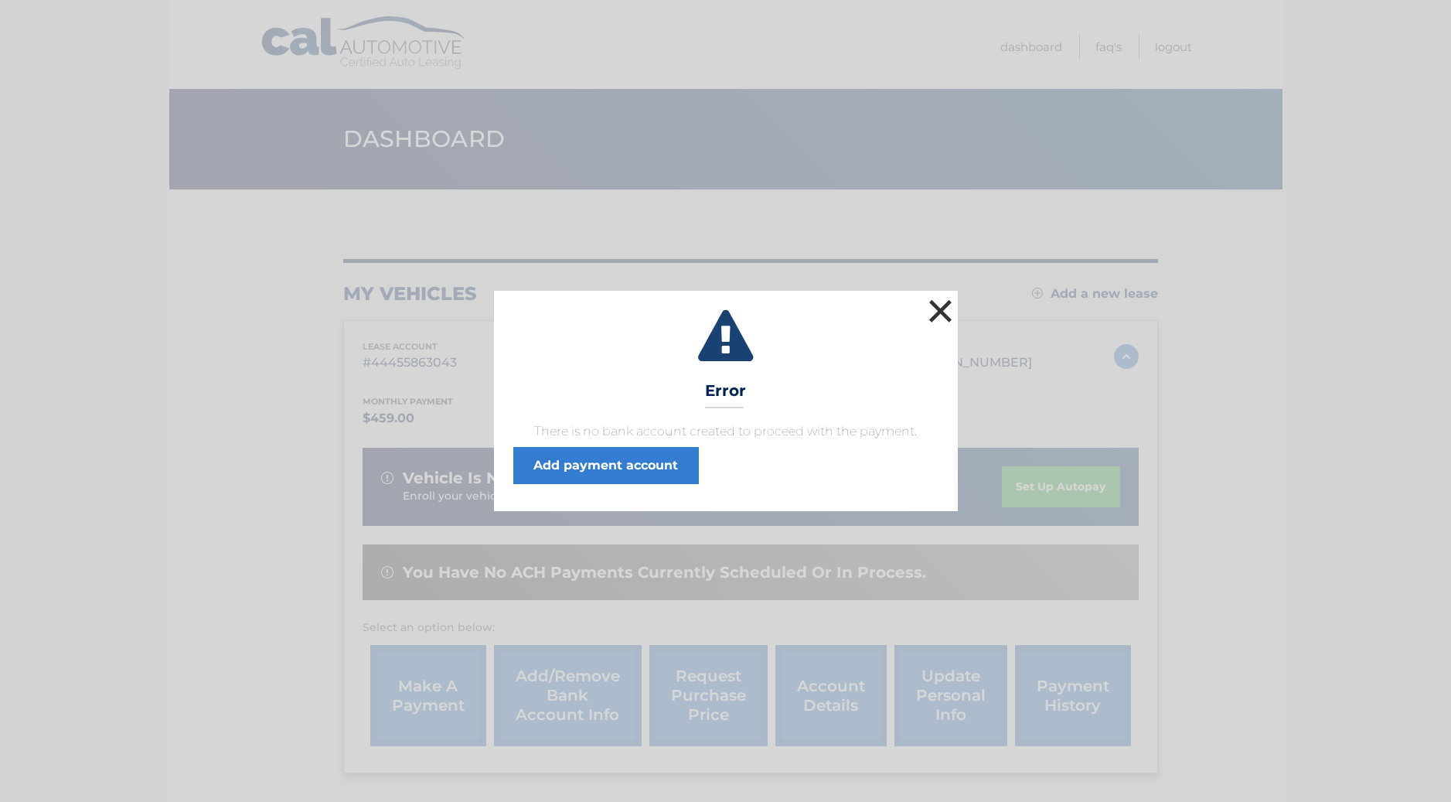
click at [935, 305] on button "×" at bounding box center [941, 310] width 31 height 31
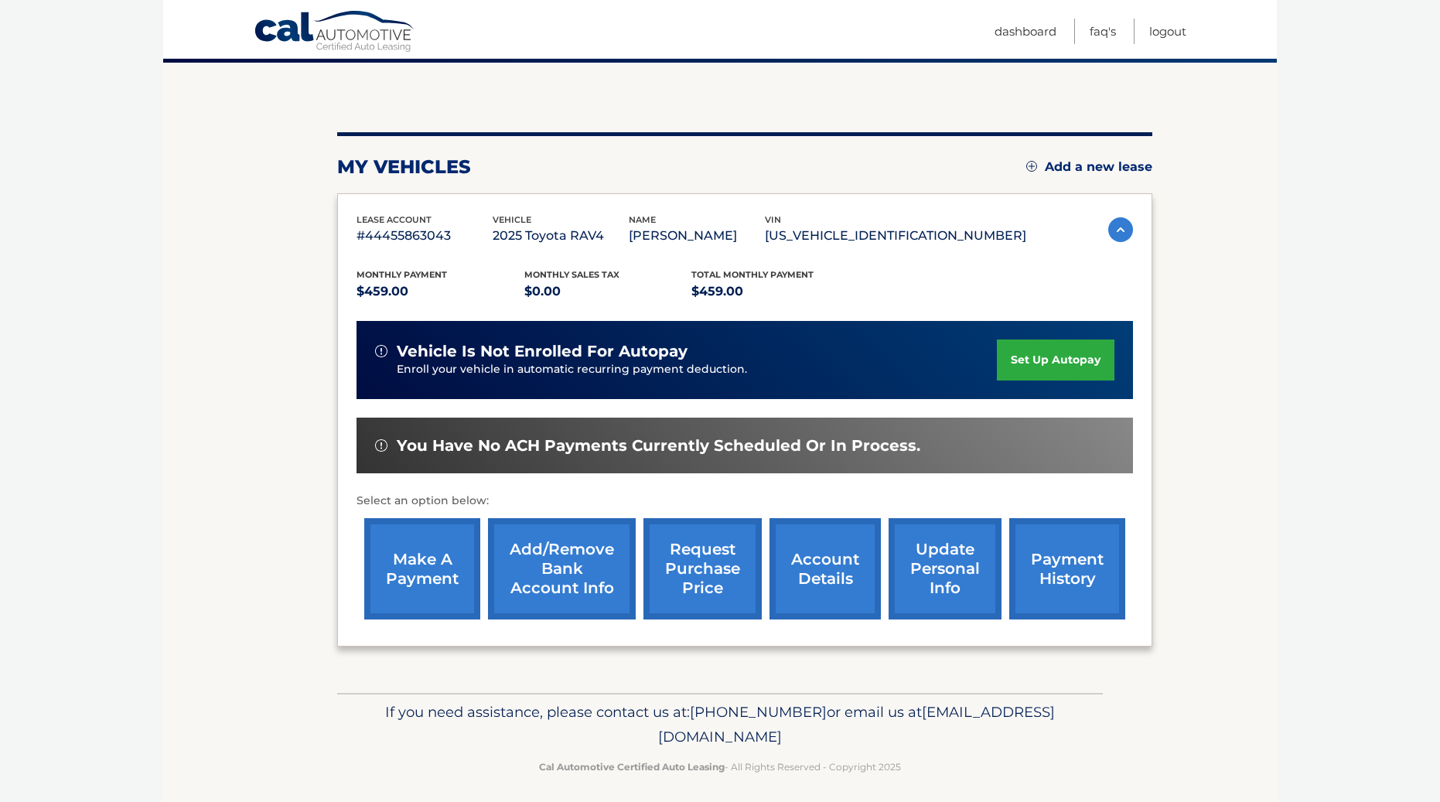
scroll to position [135, 0]
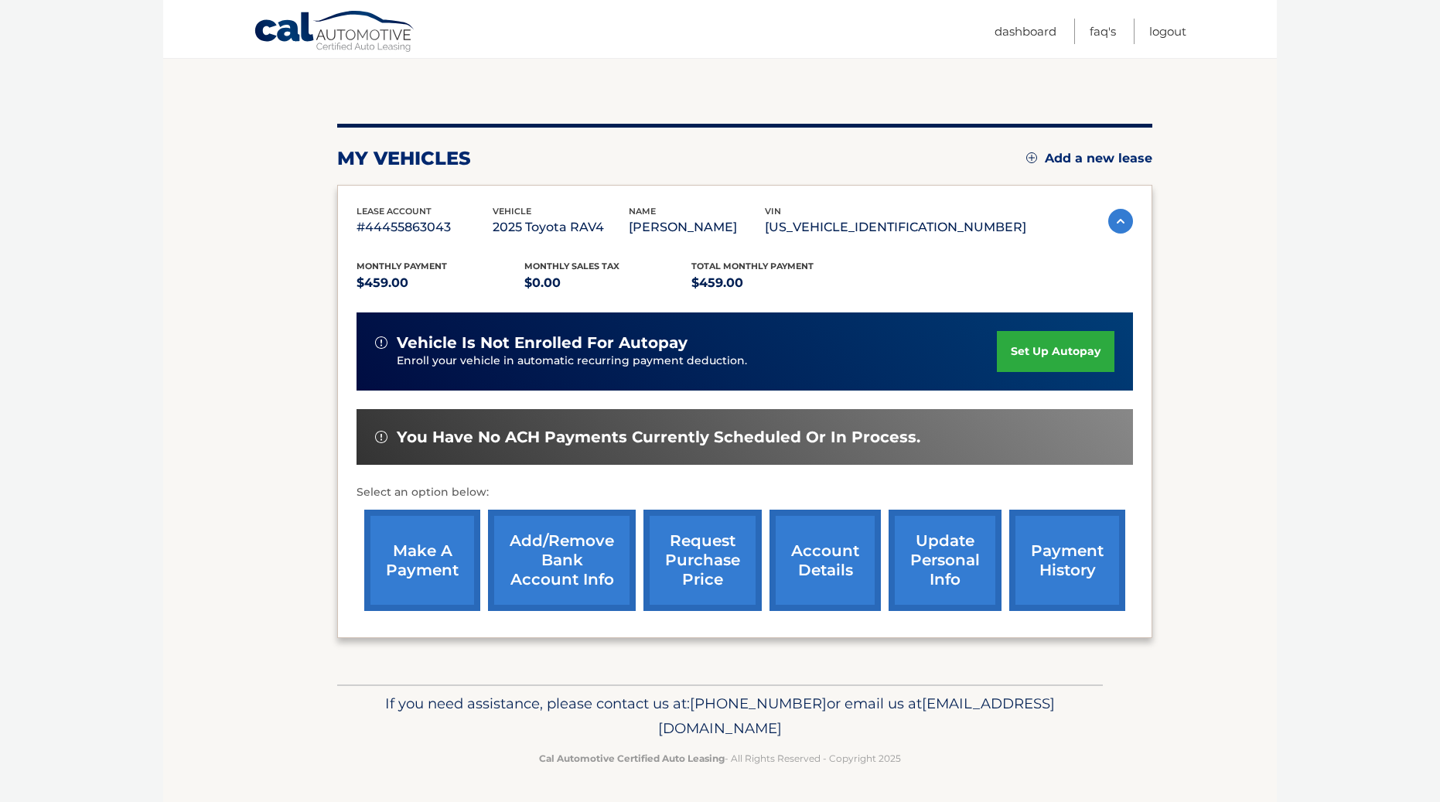
click at [800, 546] on link "account details" at bounding box center [824, 560] width 111 height 101
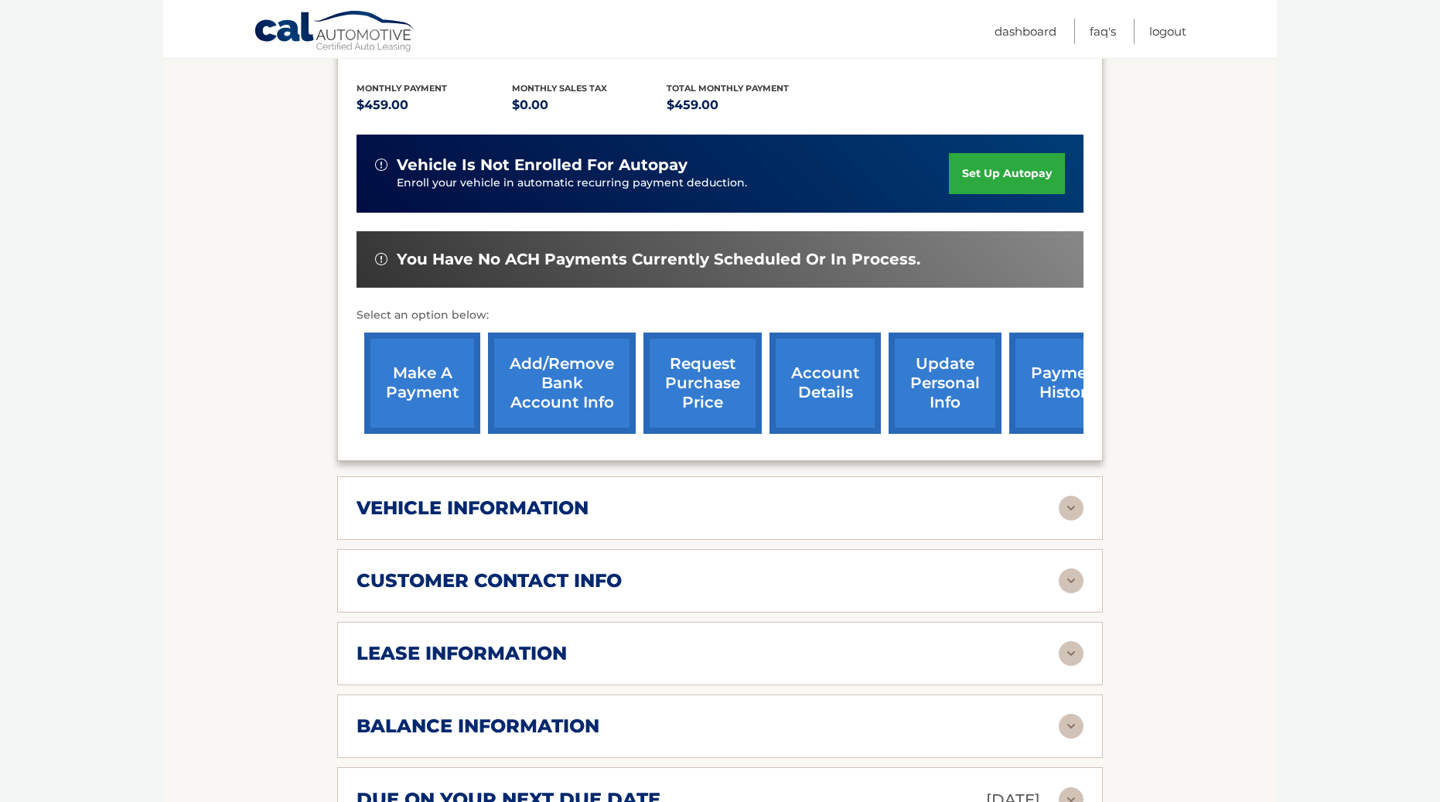
scroll to position [619, 0]
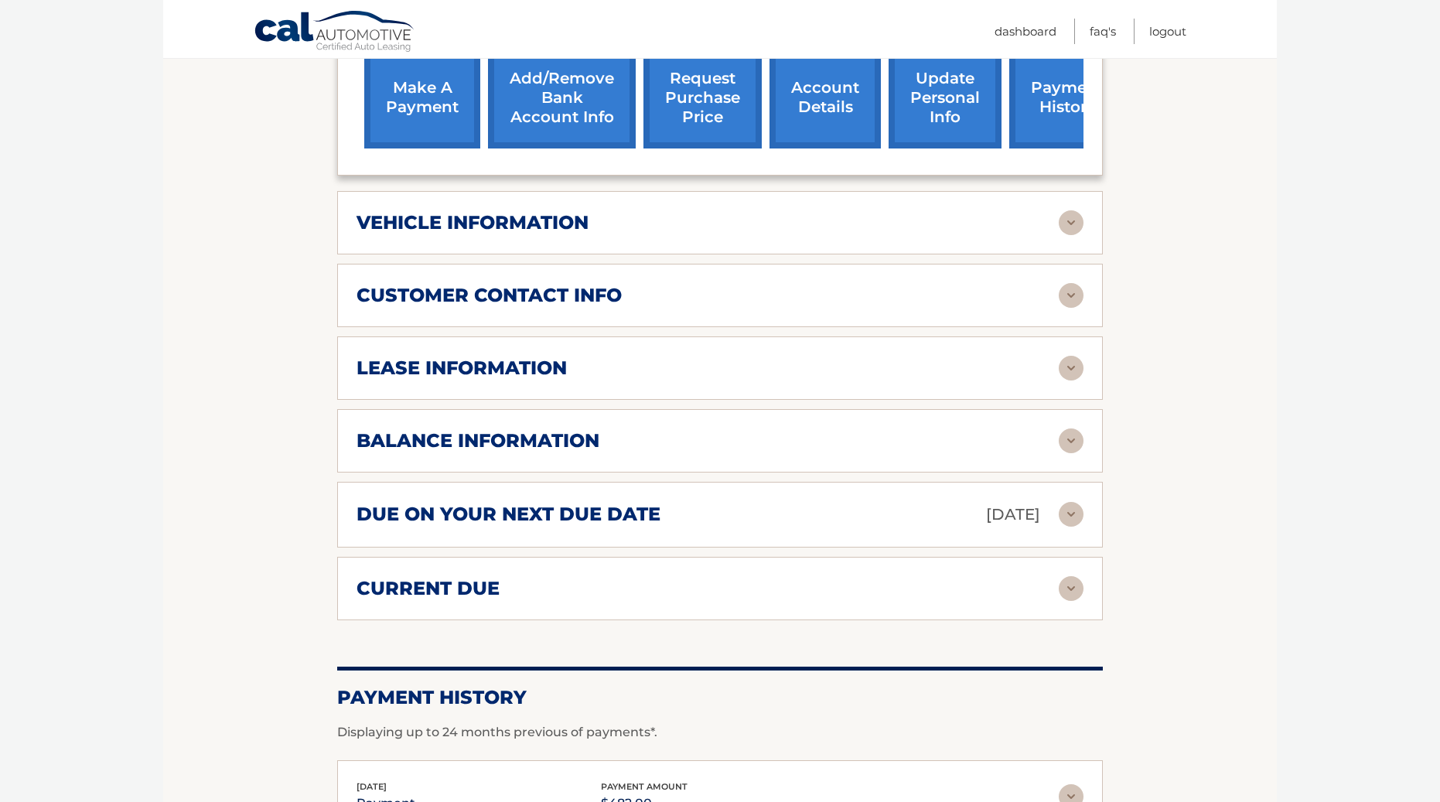
click at [601, 361] on div "lease information" at bounding box center [707, 367] width 702 height 23
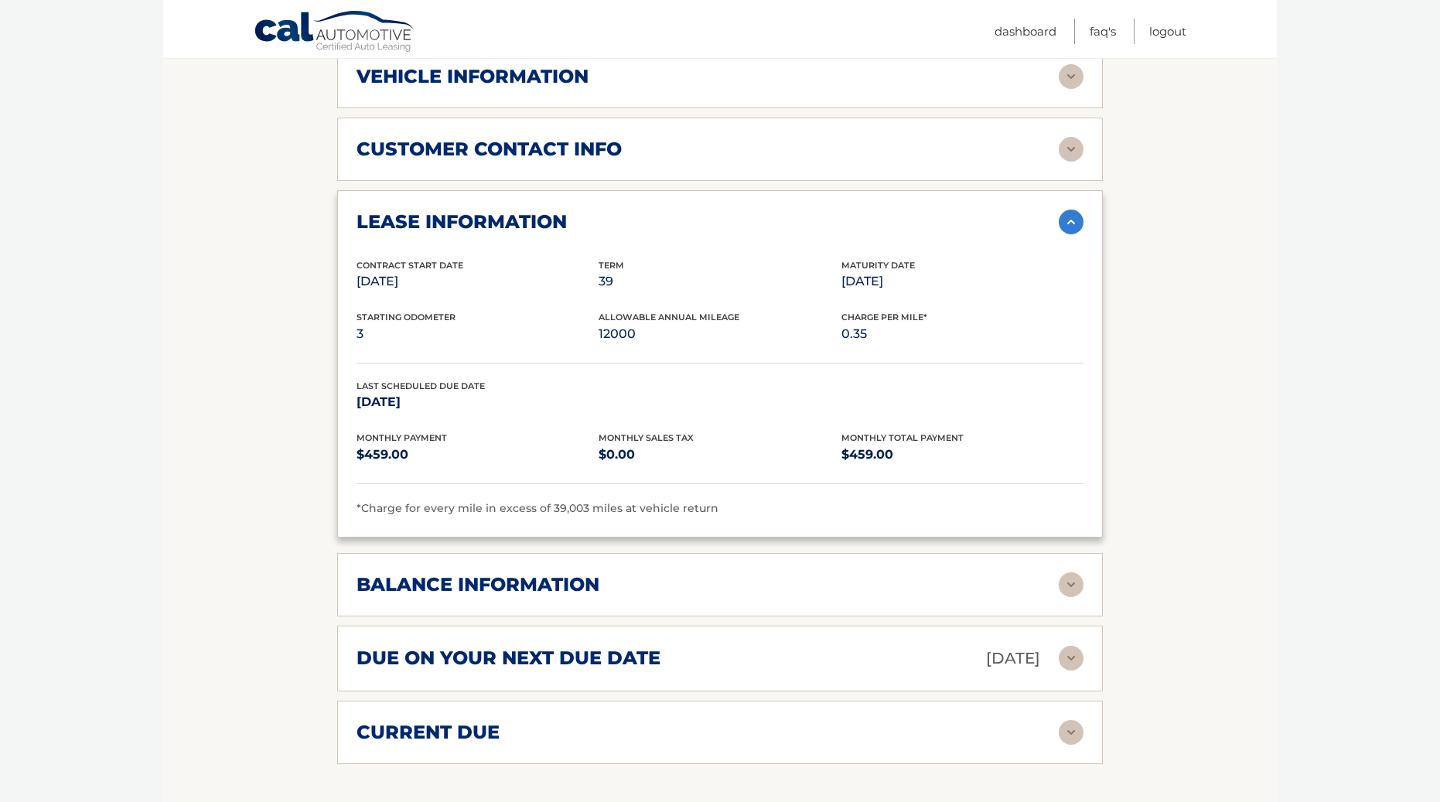
scroll to position [773, 0]
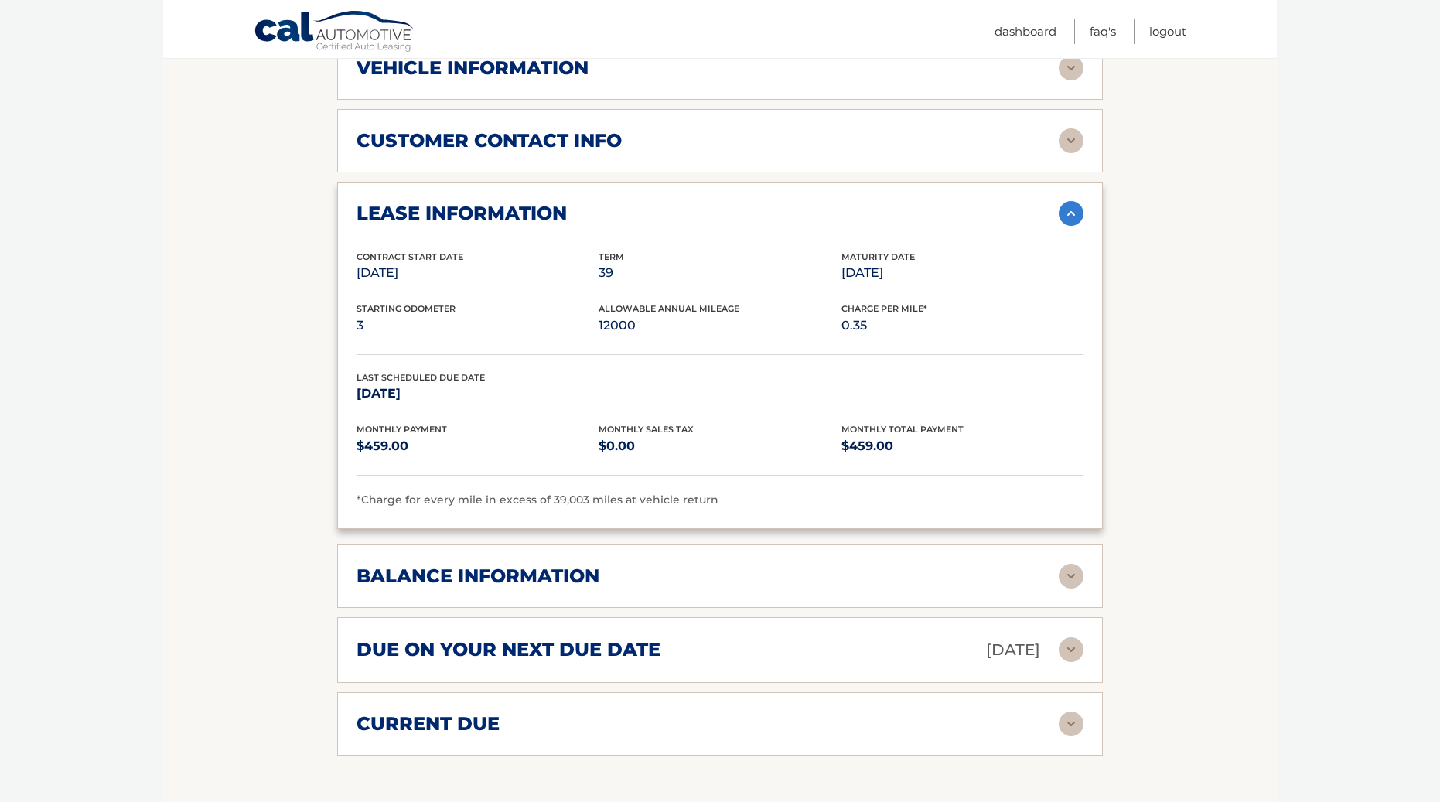
click at [500, 580] on h2 "balance information" at bounding box center [477, 575] width 243 height 23
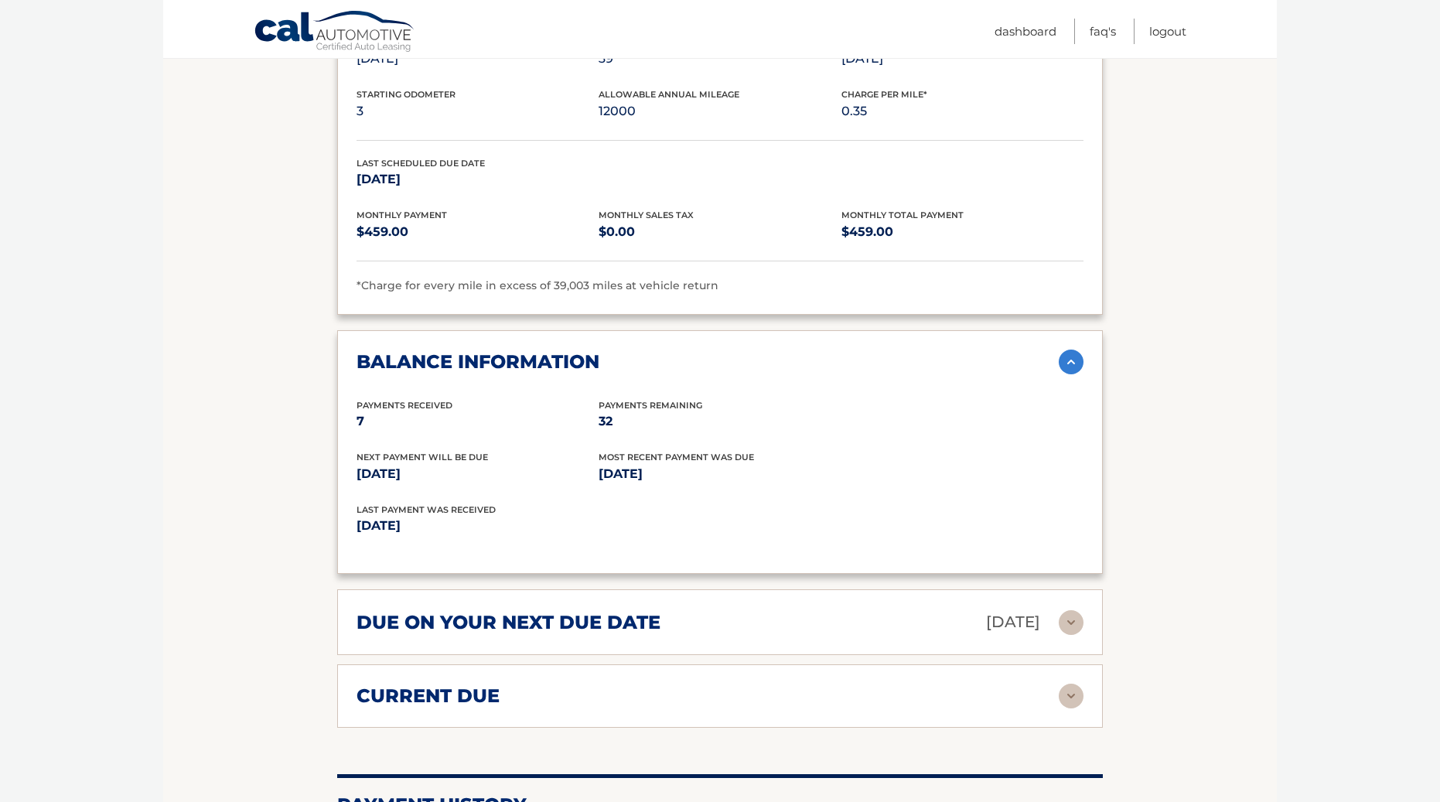
scroll to position [1005, 0]
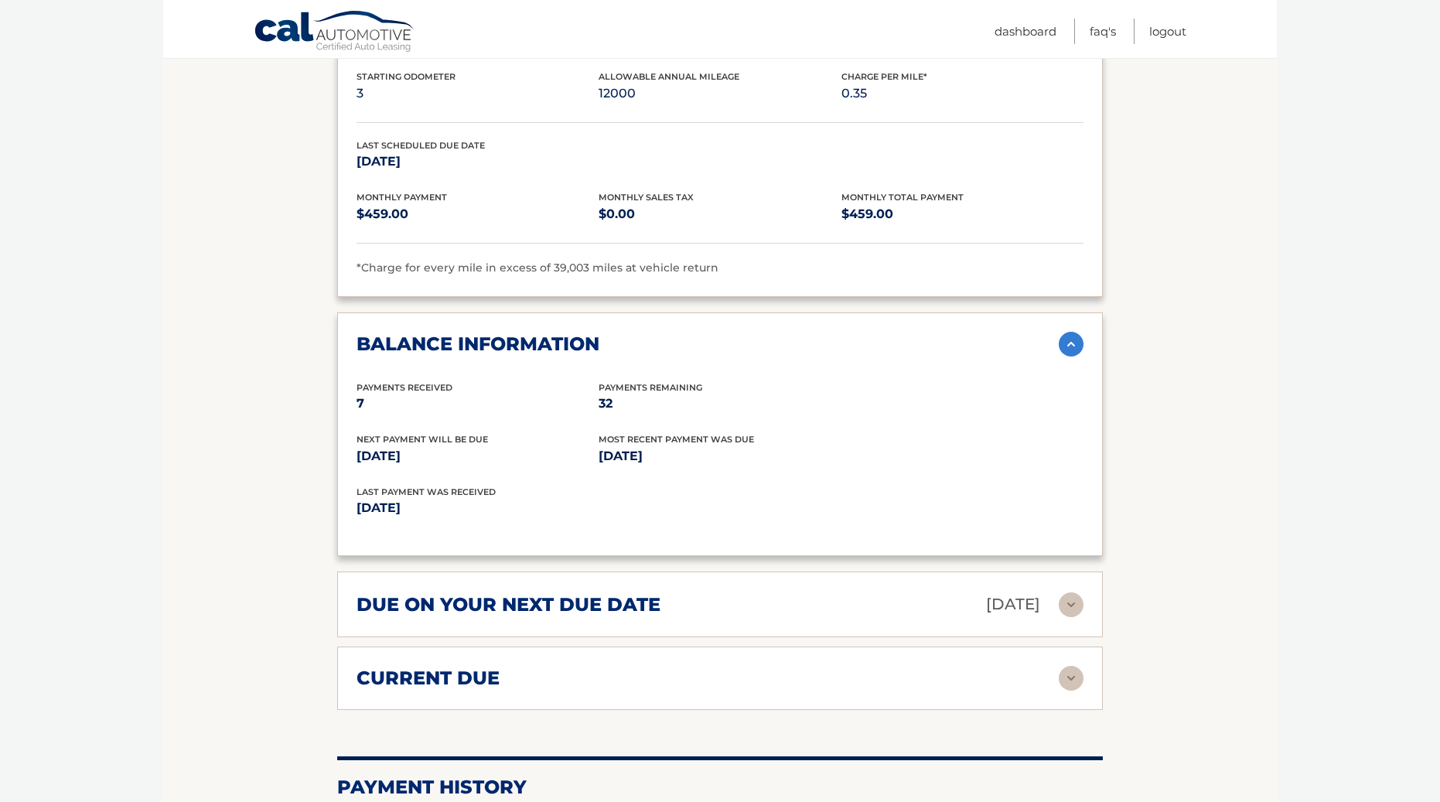
click at [692, 608] on div "due on your next due date [DATE]" at bounding box center [707, 604] width 702 height 27
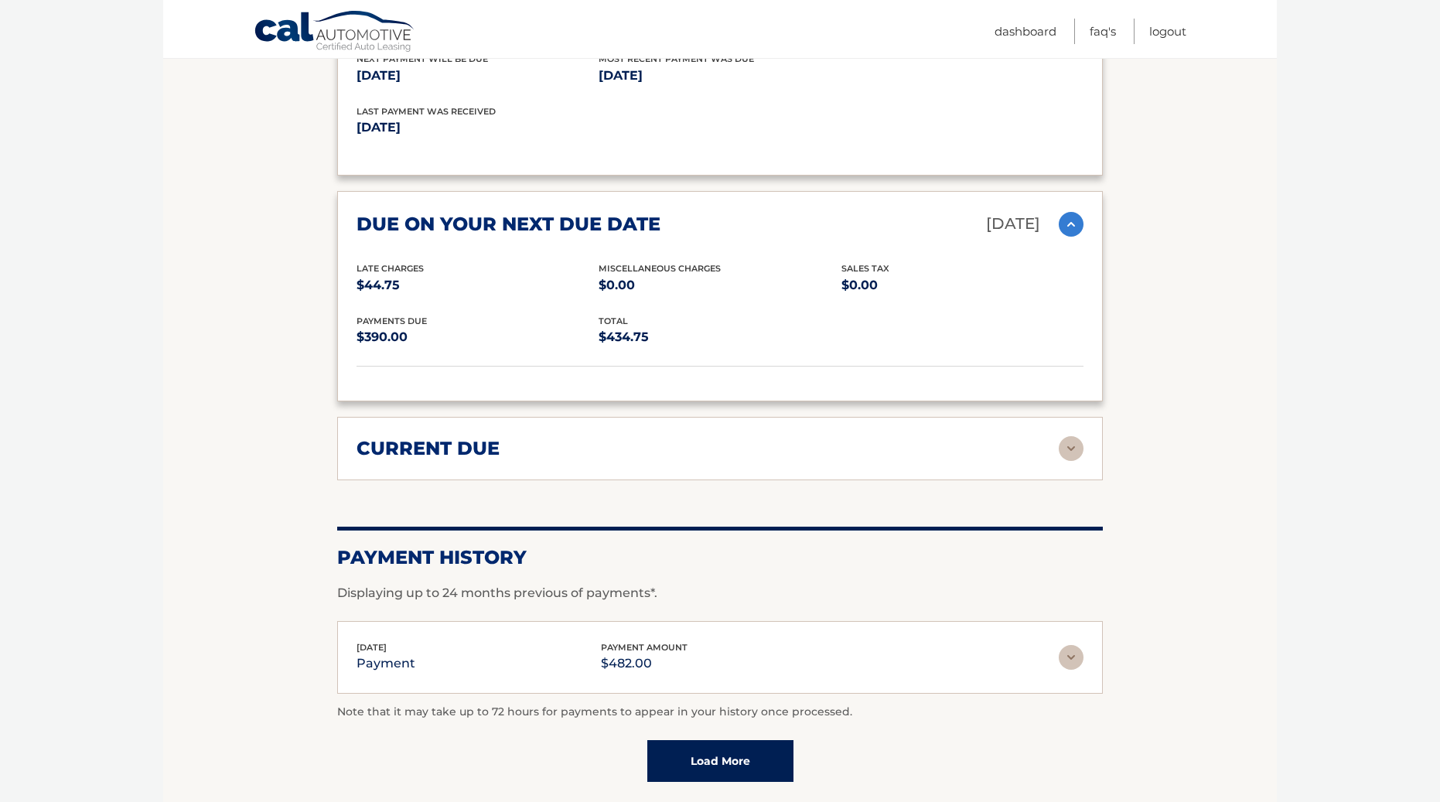
scroll to position [1392, 0]
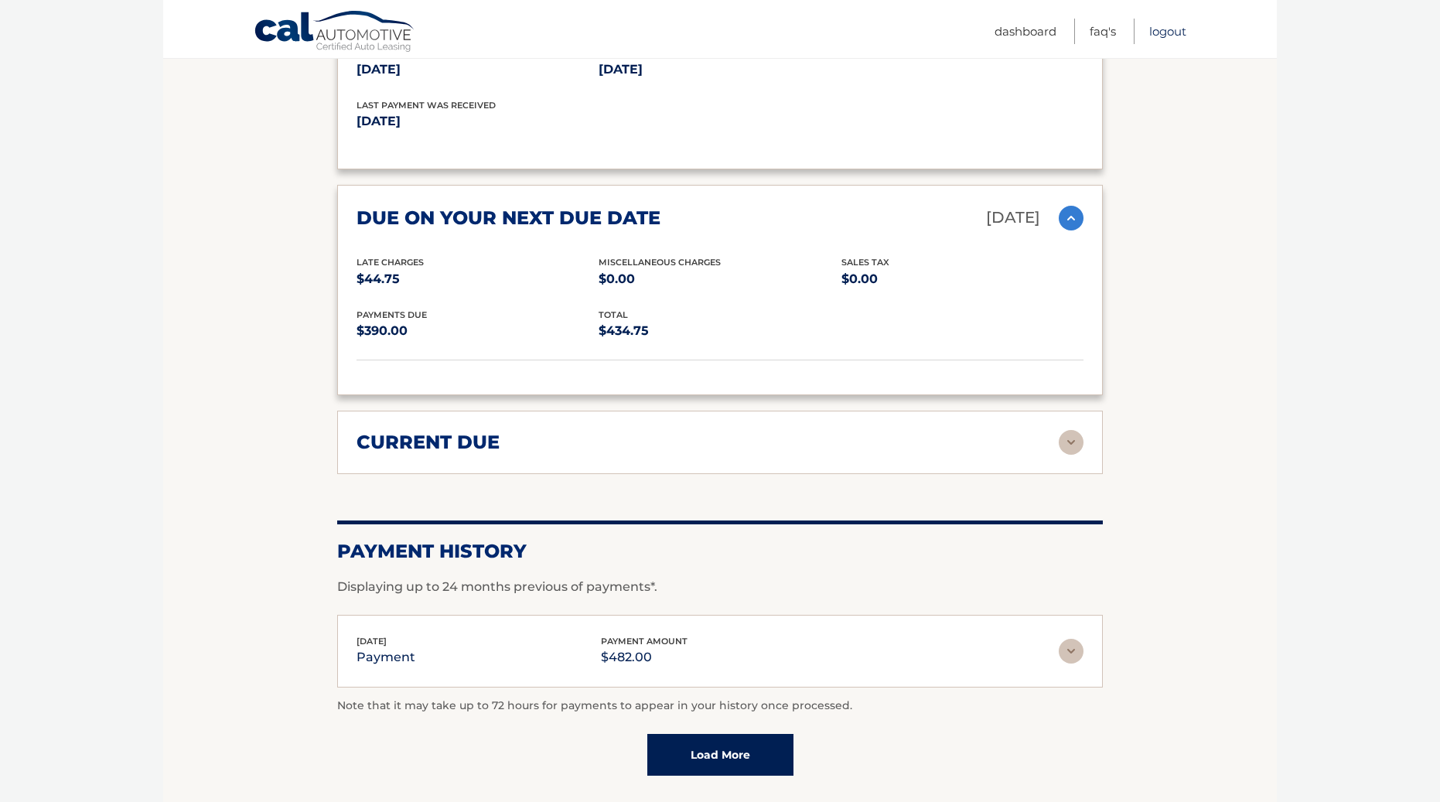
click at [1179, 31] on link "Logout" at bounding box center [1167, 32] width 37 height 26
